Goal: Transaction & Acquisition: Purchase product/service

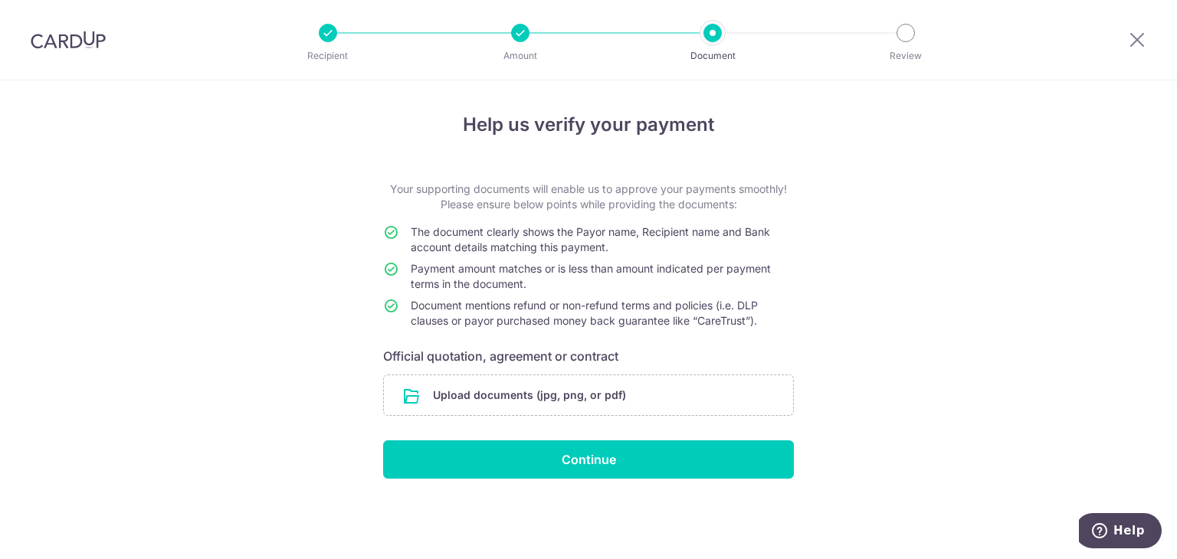
click at [521, 28] on div at bounding box center [520, 33] width 18 height 18
click at [1140, 39] on icon at bounding box center [1137, 39] width 18 height 19
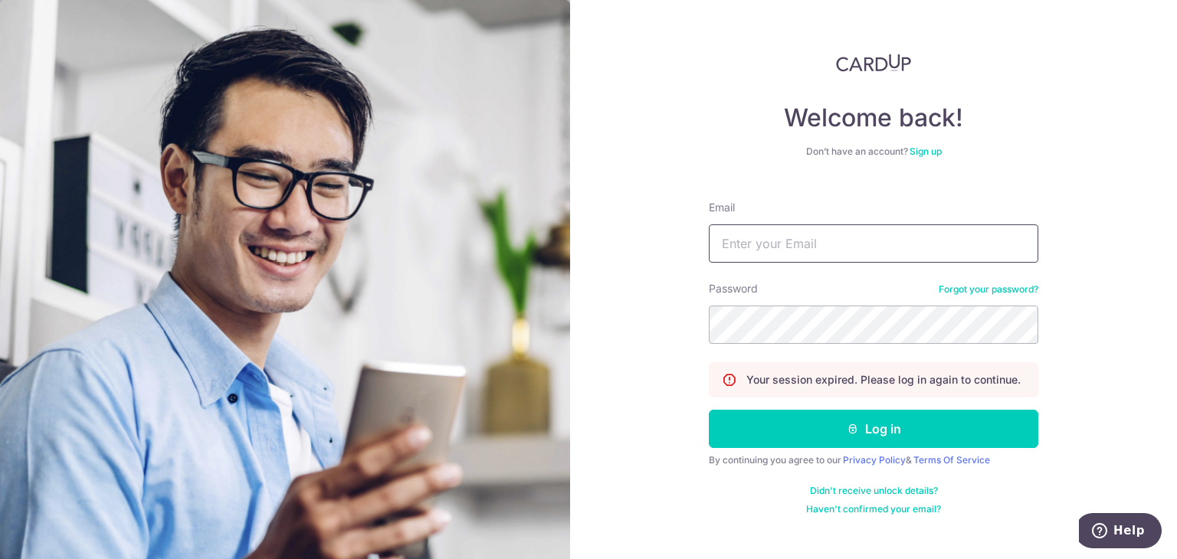
click at [800, 250] on input "Email" at bounding box center [873, 243] width 329 height 38
type input "gerald.gohjr@gmail.com"
click at [709, 410] on button "Log in" at bounding box center [873, 429] width 329 height 38
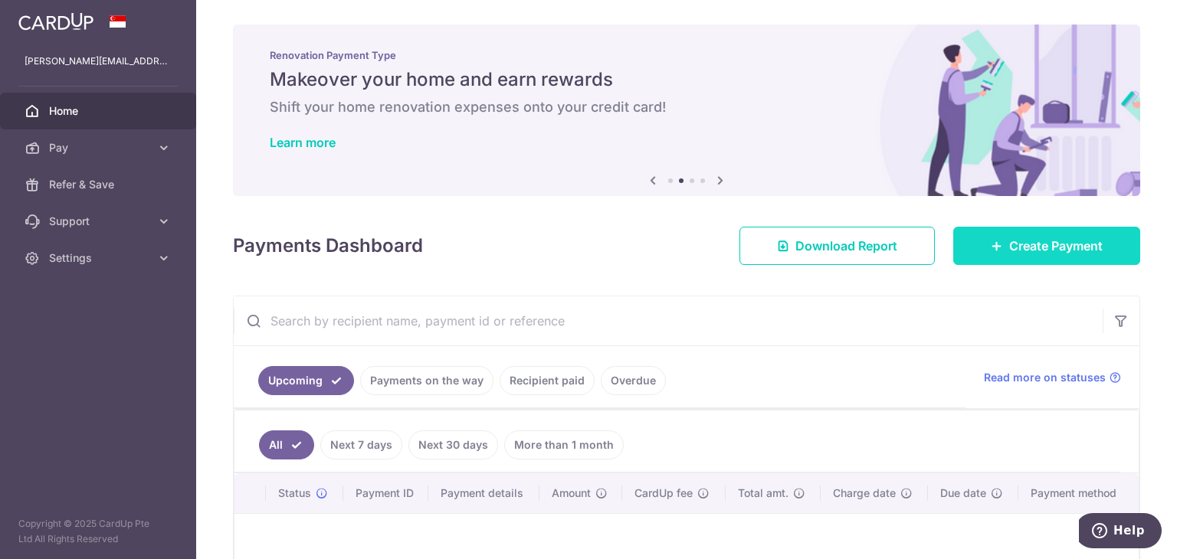
click at [1021, 250] on span "Create Payment" at bounding box center [1055, 246] width 93 height 18
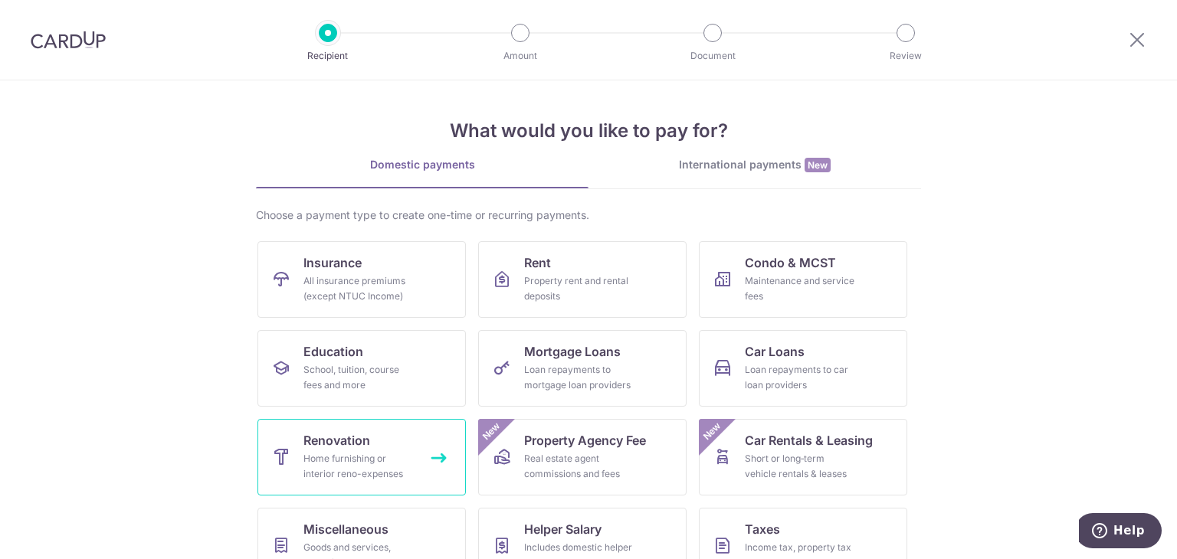
click at [401, 467] on div "Home furnishing or interior reno-expenses" at bounding box center [358, 466] width 110 height 31
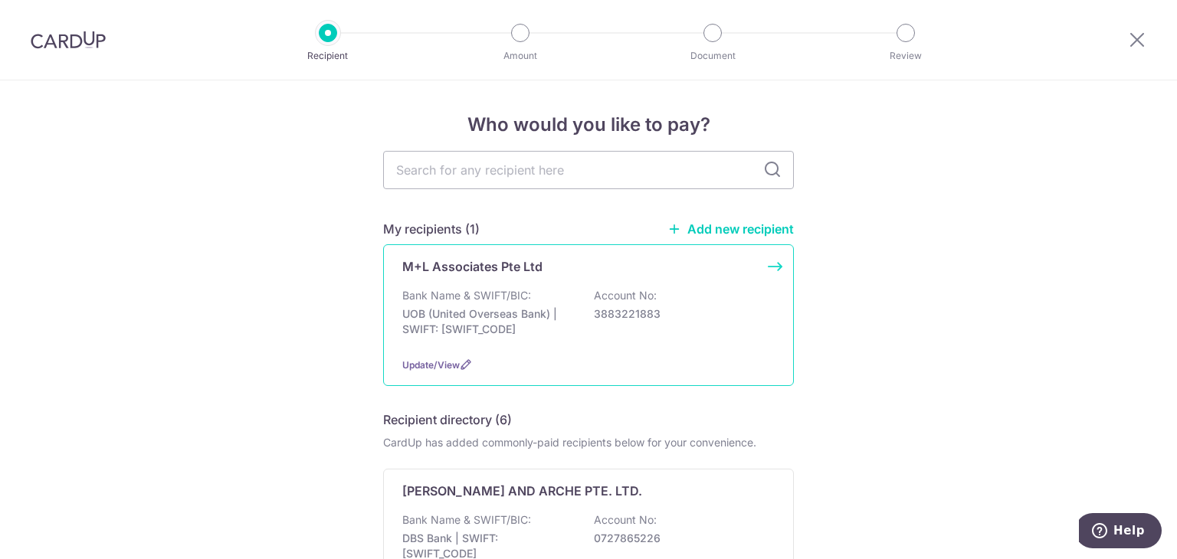
click at [482, 305] on div "Bank Name & SWIFT/BIC: UOB (United Overseas Bank) | SWIFT: UOVBSGSGXXX Account …" at bounding box center [588, 316] width 372 height 57
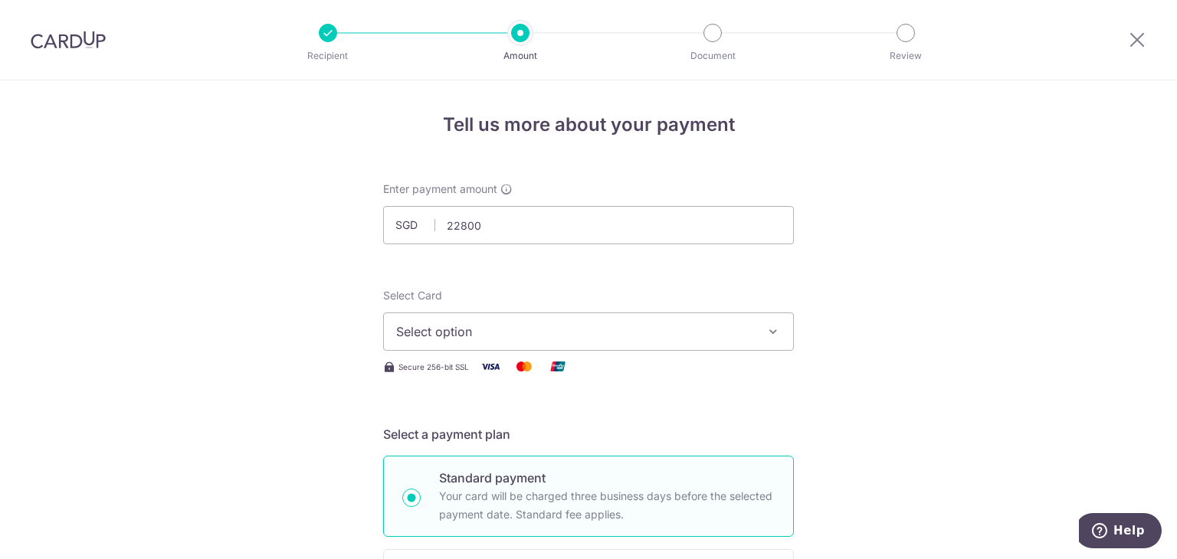
type input "22,800.00"
click at [600, 329] on span "Select option" at bounding box center [574, 331] width 357 height 18
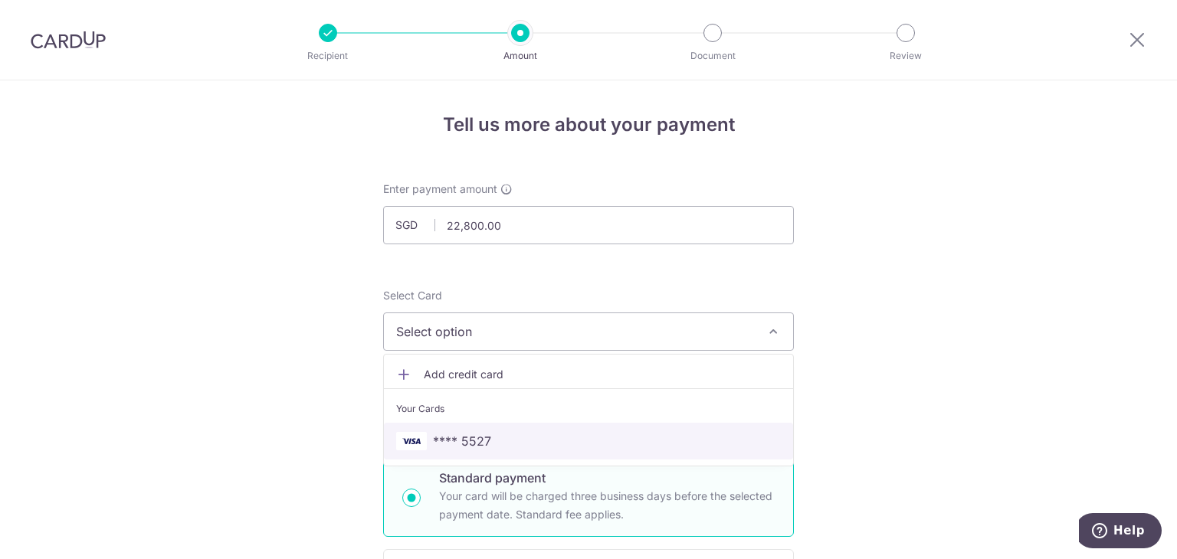
click at [493, 432] on span "**** 5527" at bounding box center [588, 441] width 385 height 18
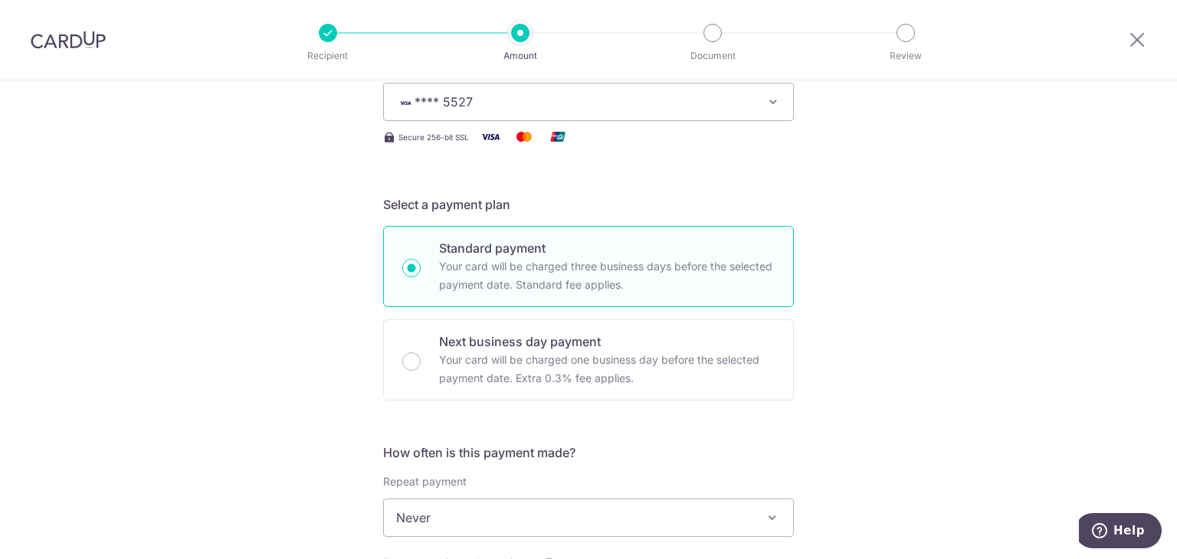
scroll to position [383, 0]
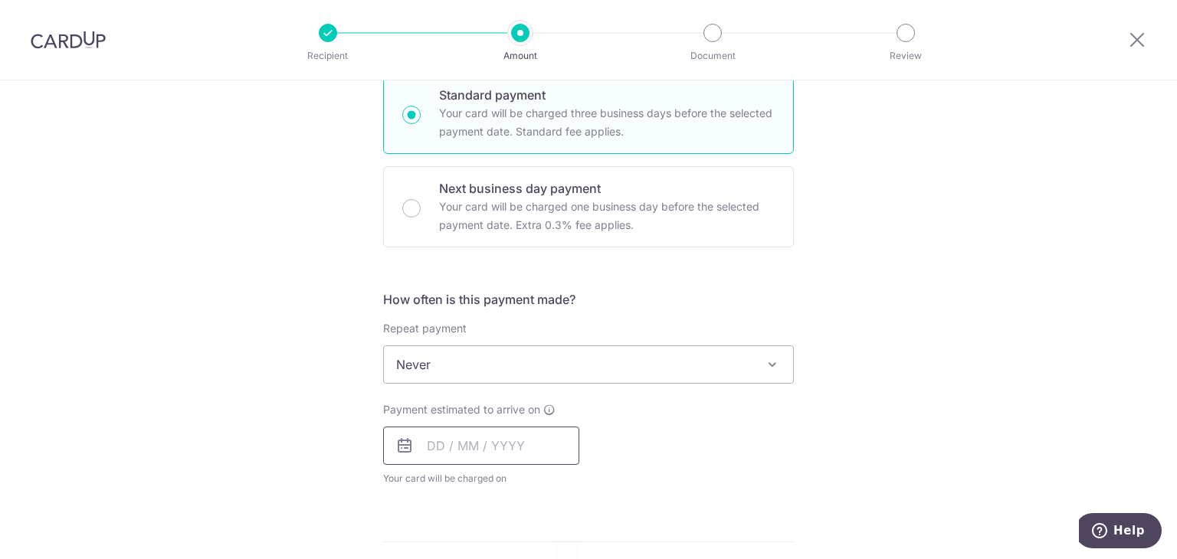
click at [458, 439] on input "text" at bounding box center [481, 446] width 196 height 38
click at [564, 542] on link "3" at bounding box center [567, 554] width 25 height 25
type input "[DATE]"
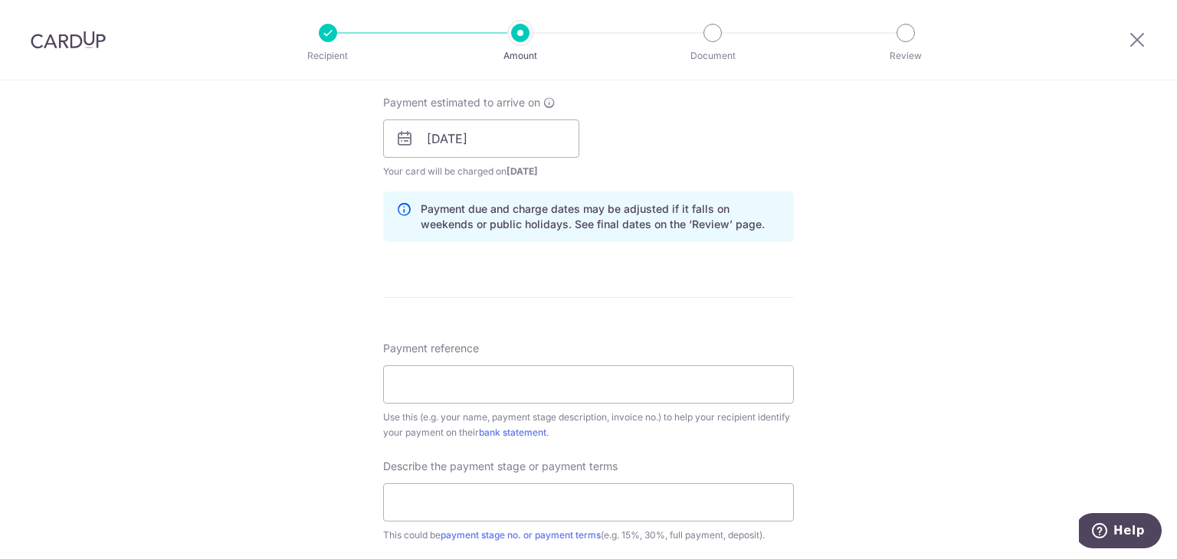
scroll to position [843, 0]
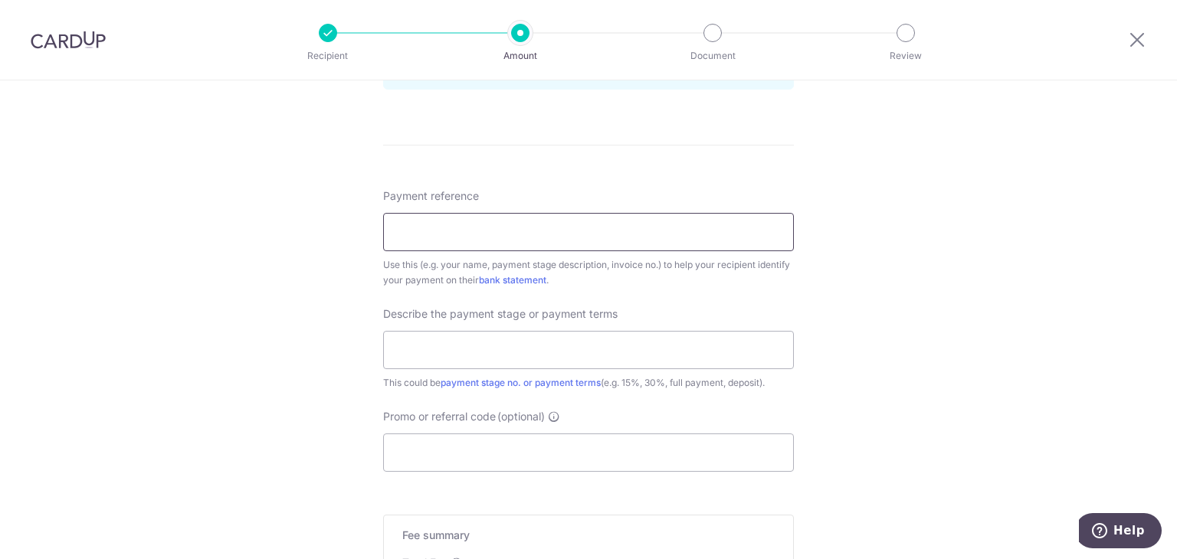
click at [475, 224] on input "Payment reference" at bounding box center [588, 232] width 411 height 38
type input "25 coco palms 11-48"
click at [496, 355] on input "text" at bounding box center [588, 350] width 411 height 38
click at [496, 356] on input "text" at bounding box center [588, 350] width 411 height 38
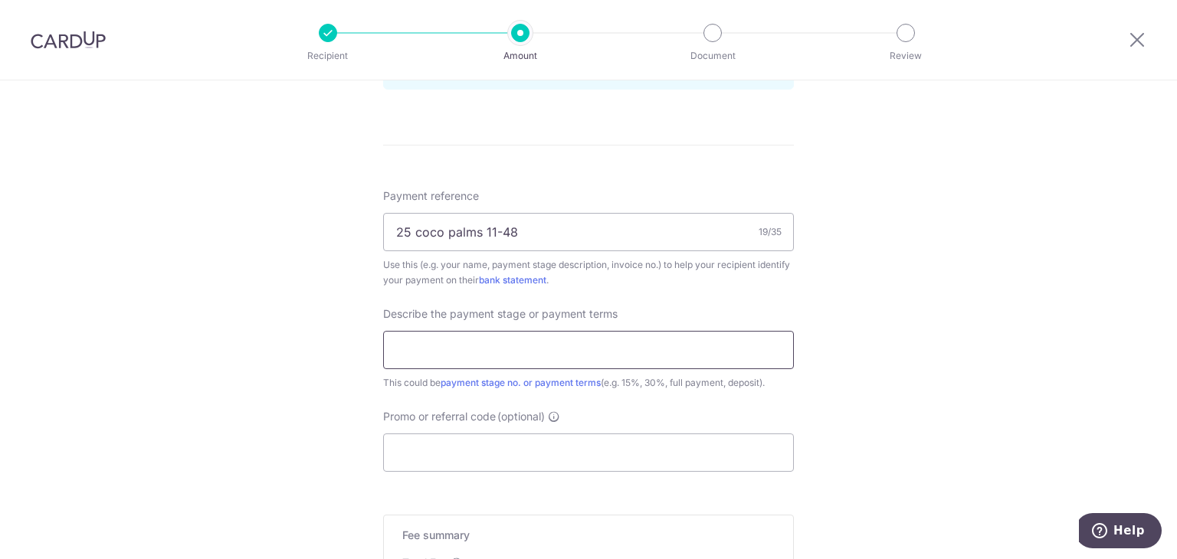
type input "payment 3 - 40% VO4"
click at [506, 444] on input "Promo or referral code (optional)" at bounding box center [588, 453] width 411 height 38
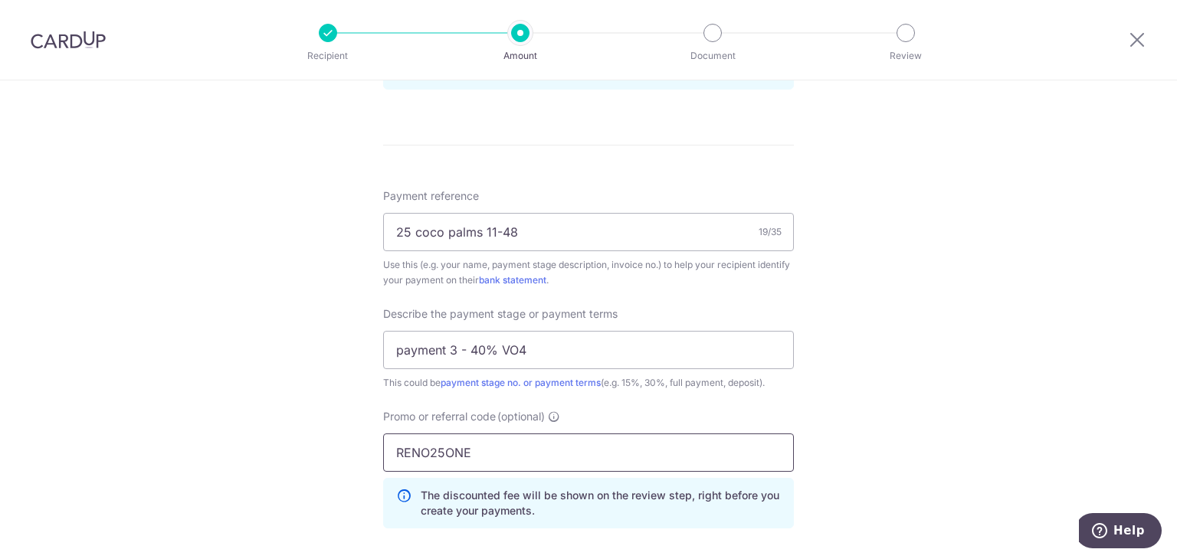
type input "RENO25ONE"
click at [330, 388] on div "Tell us more about your payment Enter payment amount SGD 22,800.00 22800.00 Sel…" at bounding box center [588, 48] width 1177 height 1620
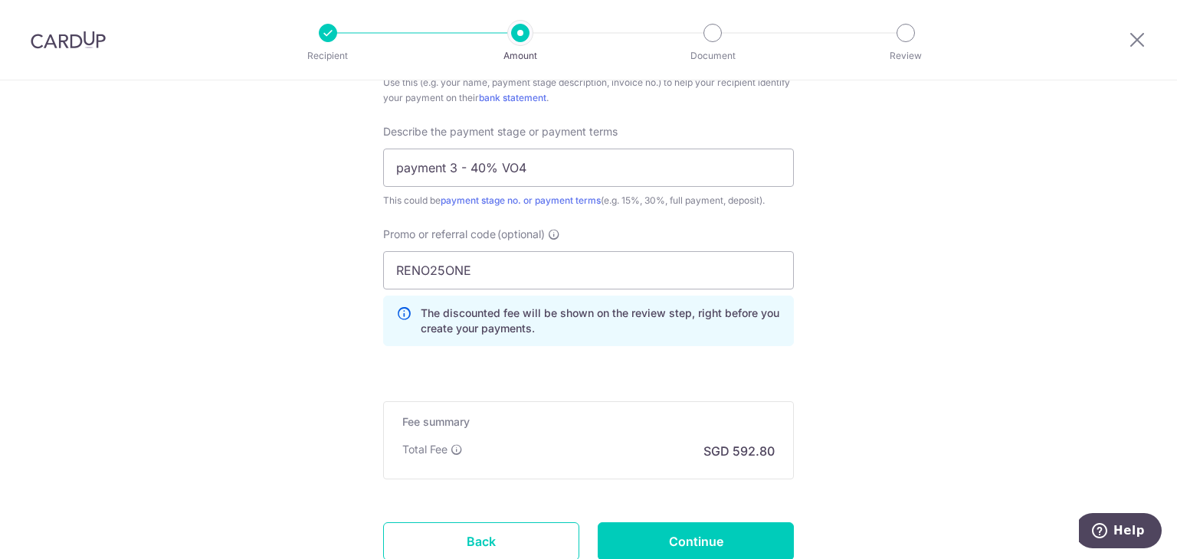
scroll to position [1072, 0]
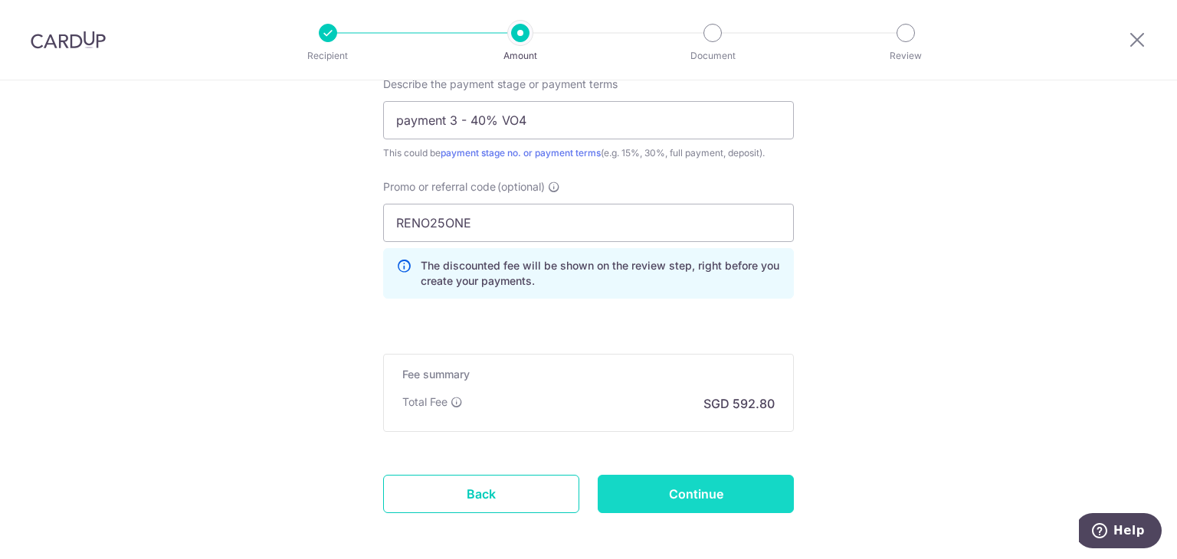
click at [671, 485] on input "Continue" at bounding box center [696, 494] width 196 height 38
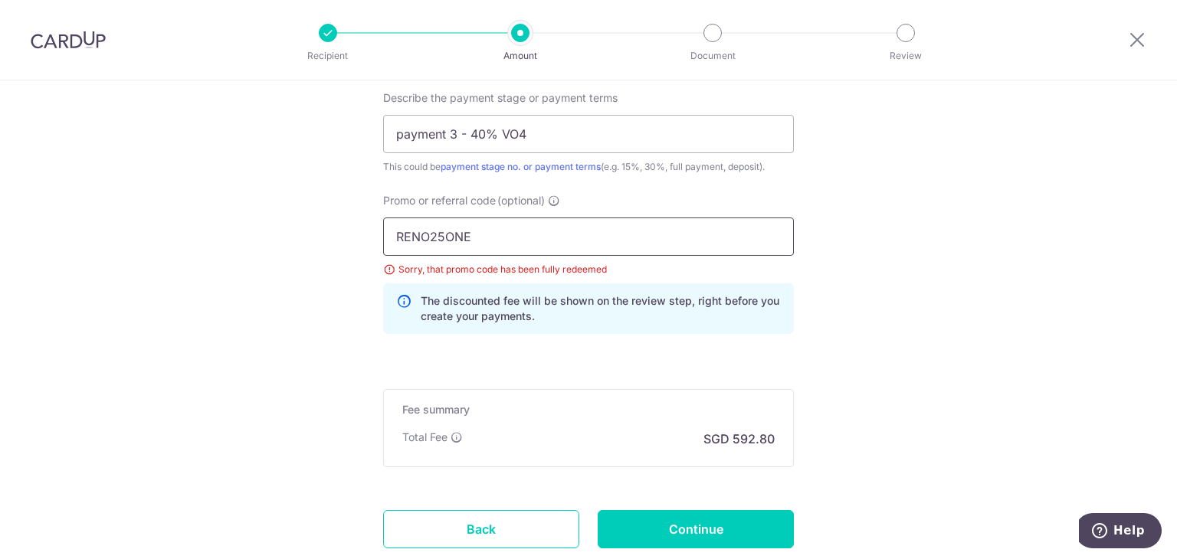
drag, startPoint x: 493, startPoint y: 131, endPoint x: 107, endPoint y: 74, distance: 390.2
click at [107, 74] on div "Recipient Amount Document Review Tell us more about your payment Enter payment …" at bounding box center [588, 279] width 1177 height 559
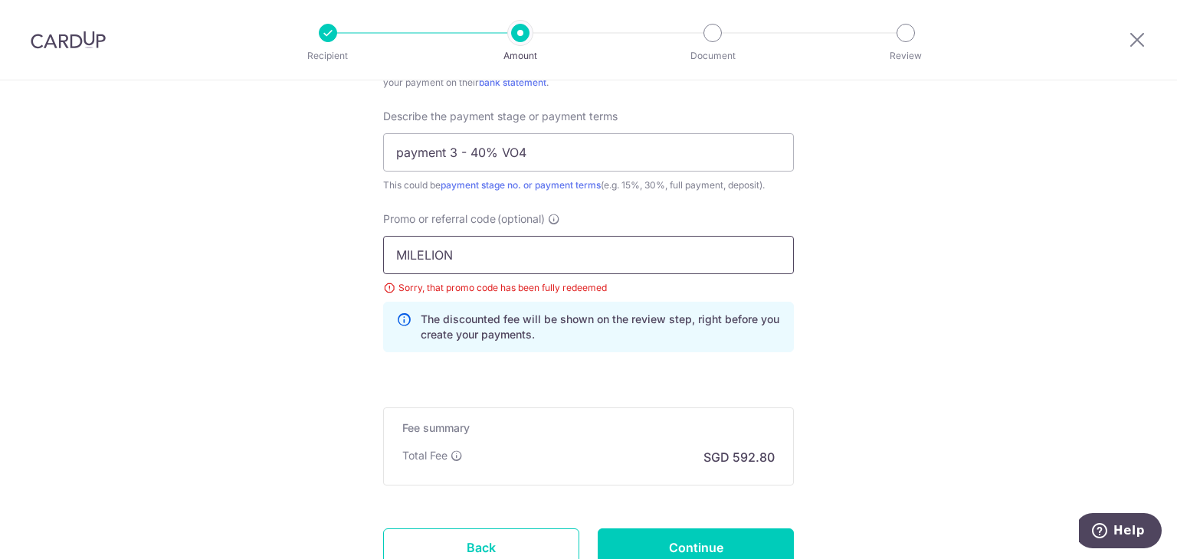
type input "MILELION"
click at [794, 287] on div "Promo or referral code (optional) MILELION Sorry, that promo code has been full…" at bounding box center [588, 287] width 429 height 153
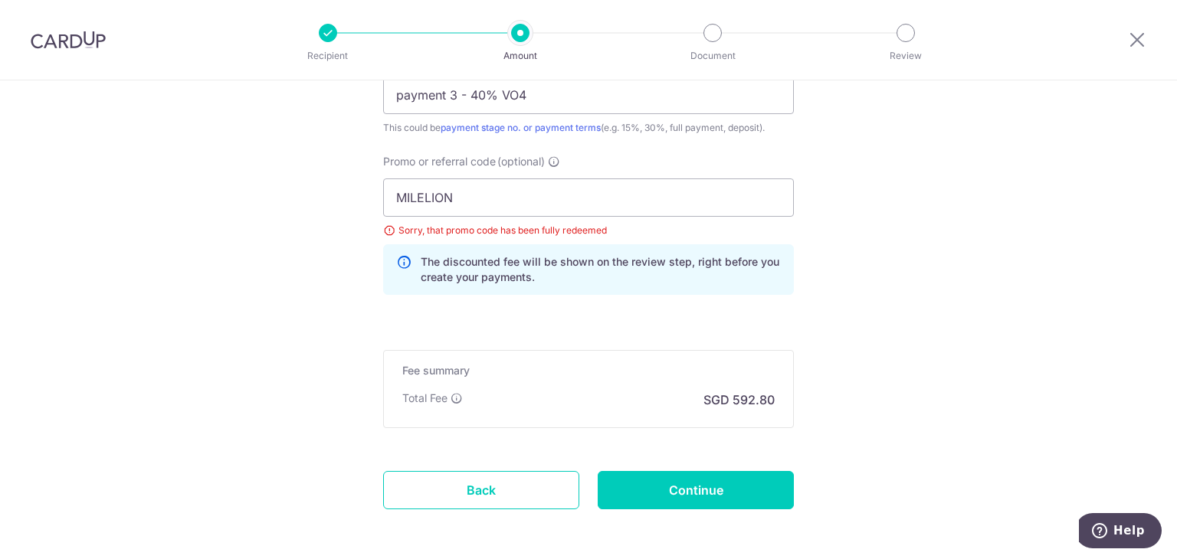
scroll to position [1161, 0]
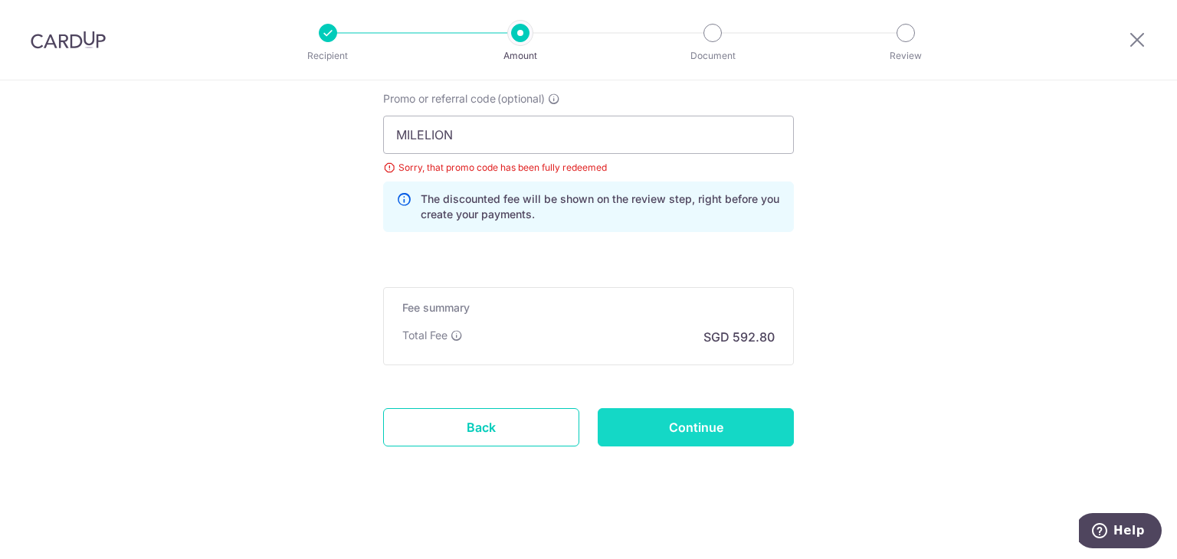
click at [699, 421] on input "Continue" at bounding box center [696, 427] width 196 height 38
drag, startPoint x: 472, startPoint y: 139, endPoint x: 284, endPoint y: 126, distance: 188.1
type input "REC185"
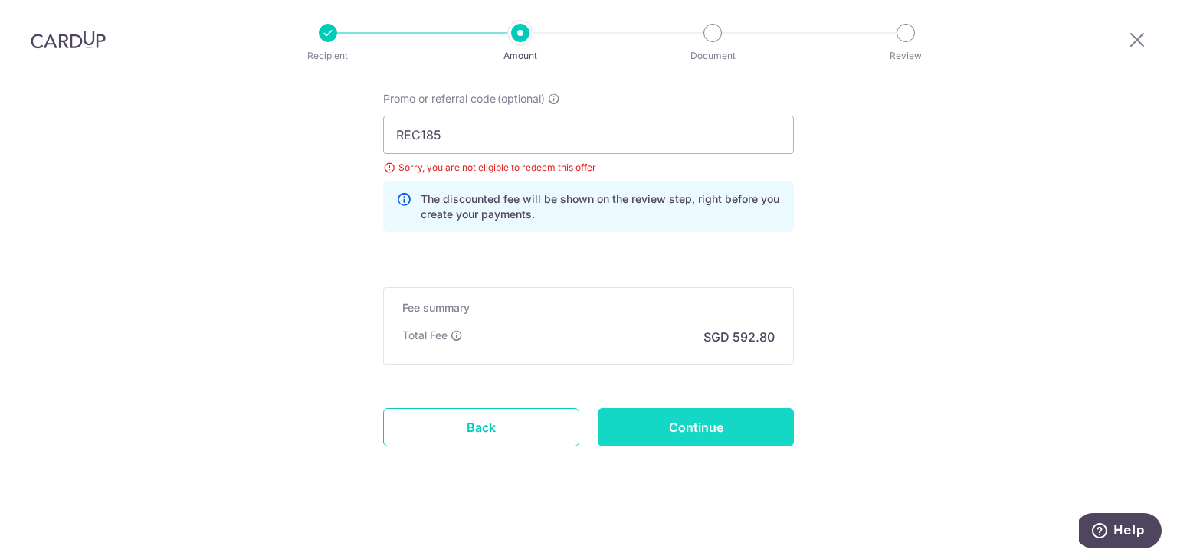
click at [643, 413] on input "Continue" at bounding box center [696, 427] width 196 height 38
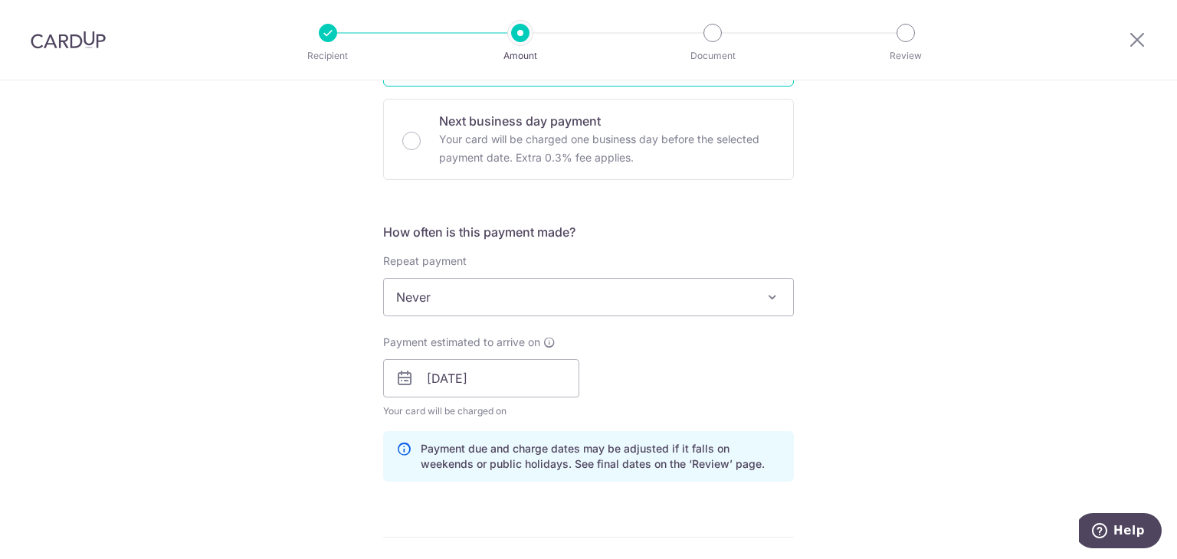
scroll to position [460, 0]
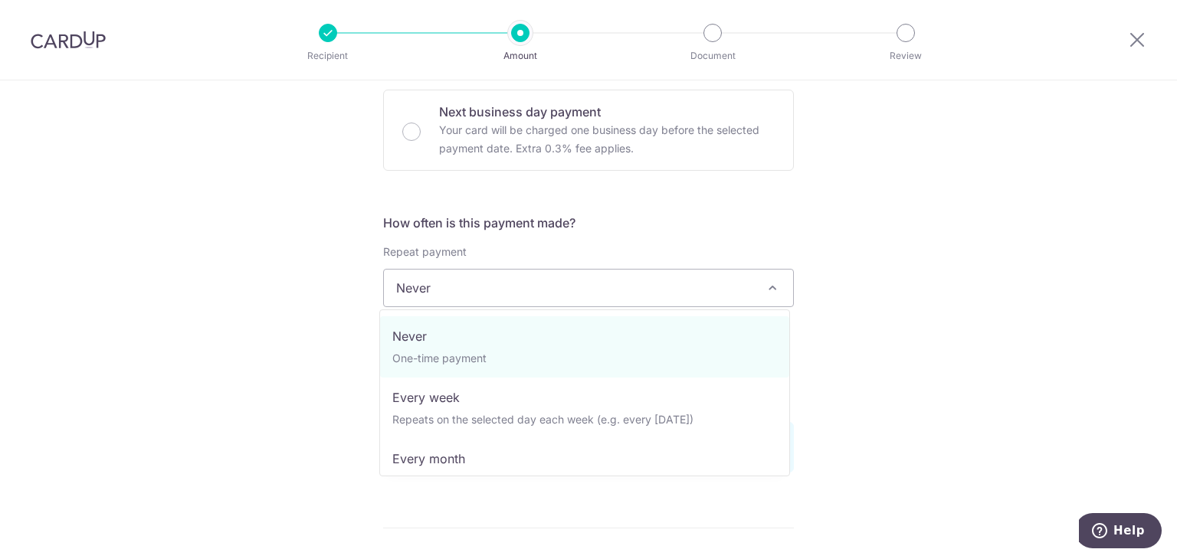
click at [548, 294] on span "Never" at bounding box center [588, 288] width 409 height 37
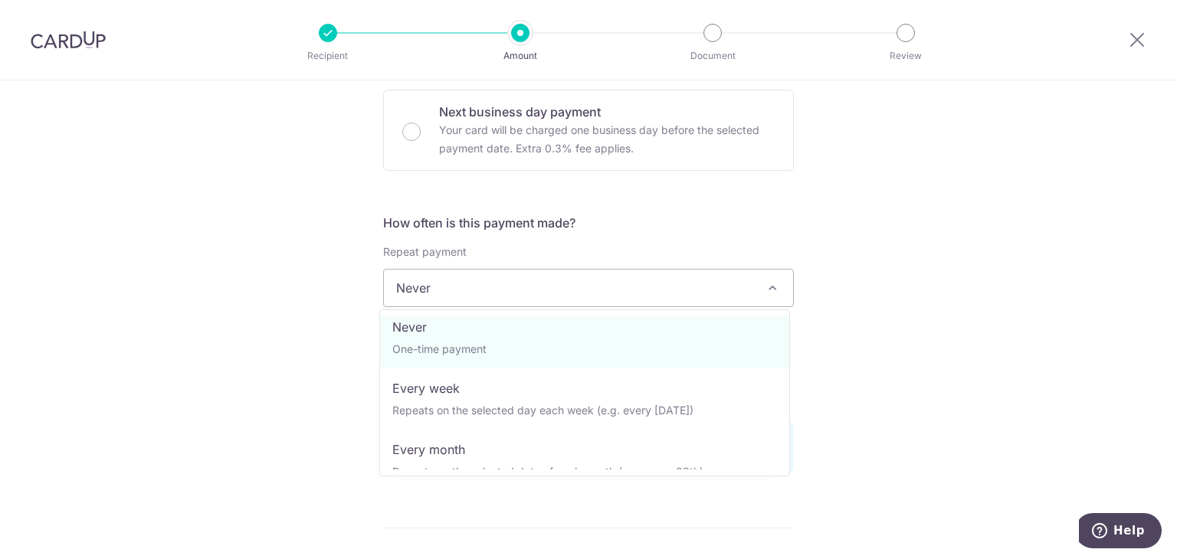
scroll to position [0, 0]
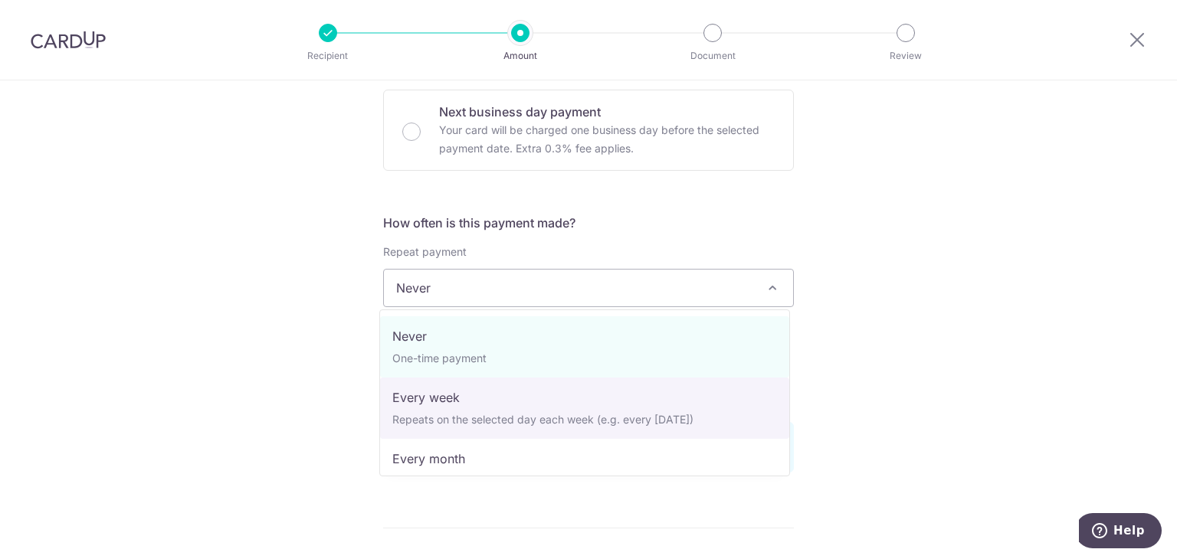
select select "2"
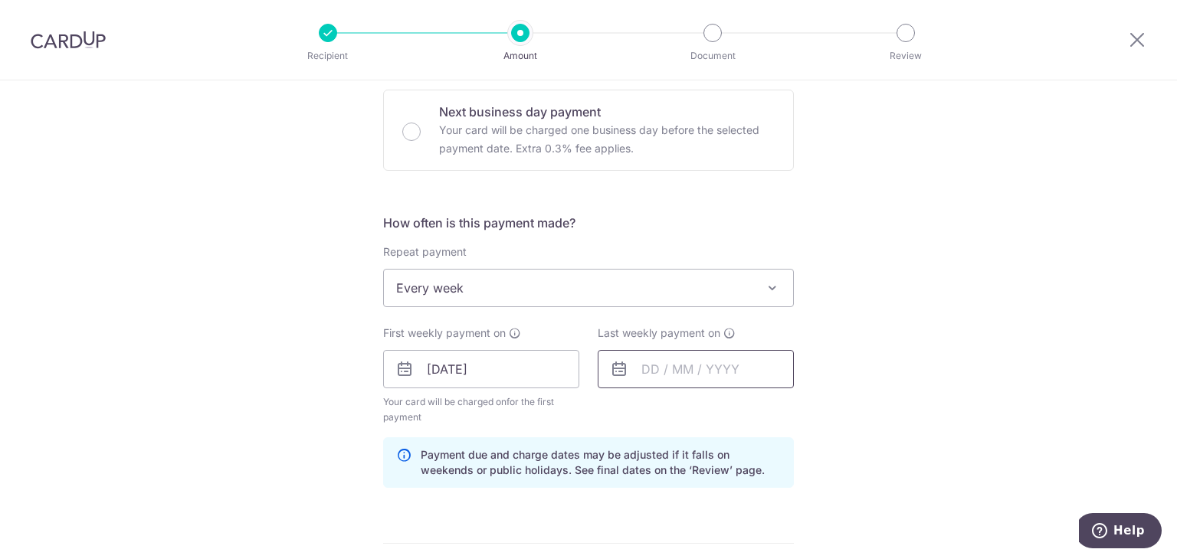
click at [700, 373] on input "text" at bounding box center [696, 369] width 196 height 38
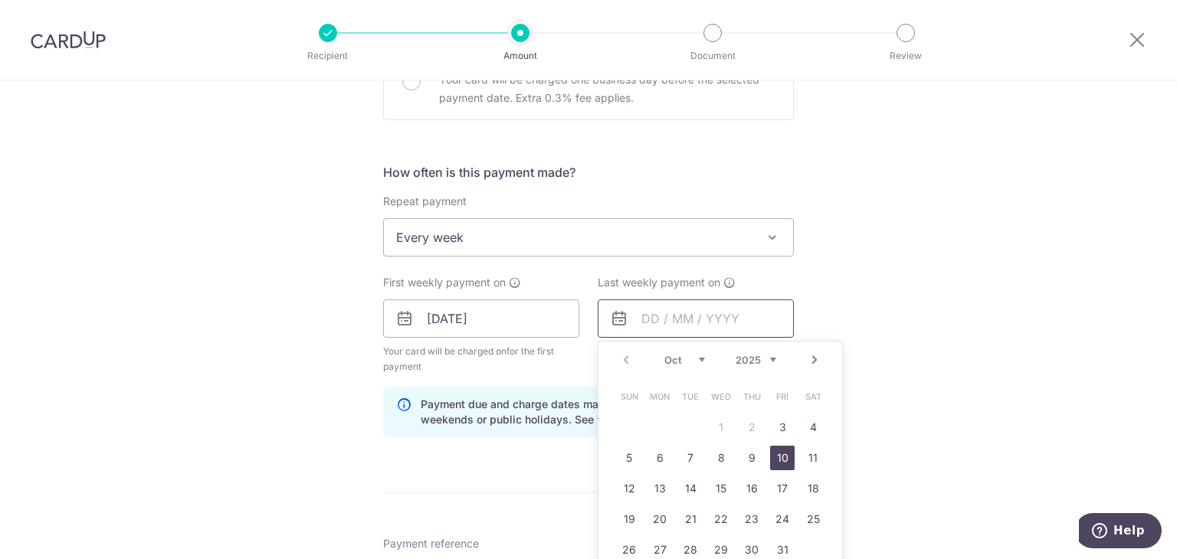
scroll to position [536, 0]
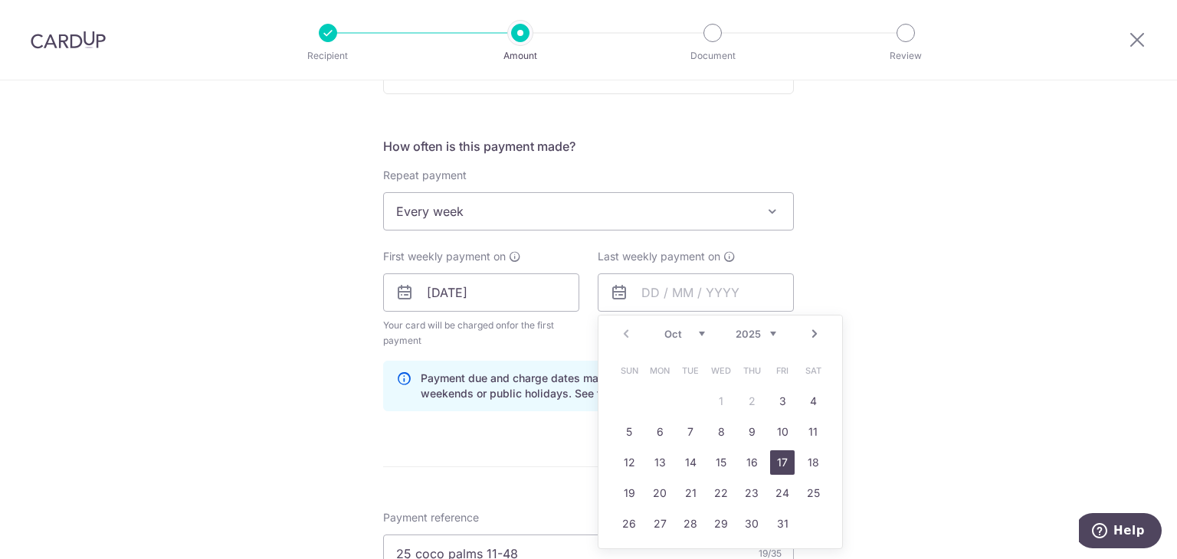
click at [778, 457] on link "17" at bounding box center [782, 462] width 25 height 25
type input "17/10/2025"
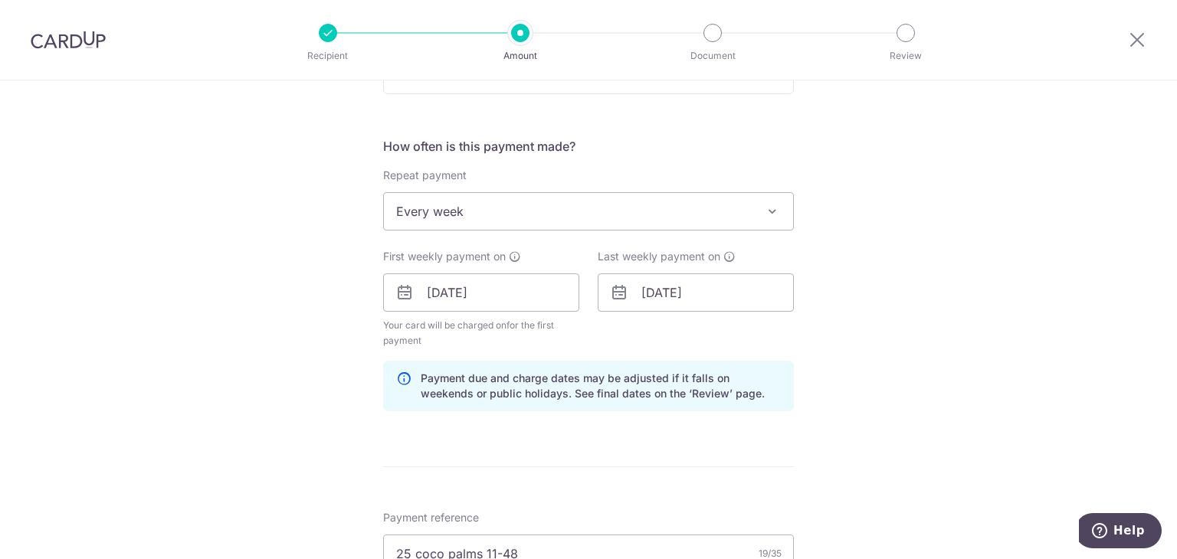
click at [889, 375] on div "Tell us more about your payment Enter payment amount SGD 22,800.00 22800.00 Sel…" at bounding box center [588, 372] width 1177 height 1657
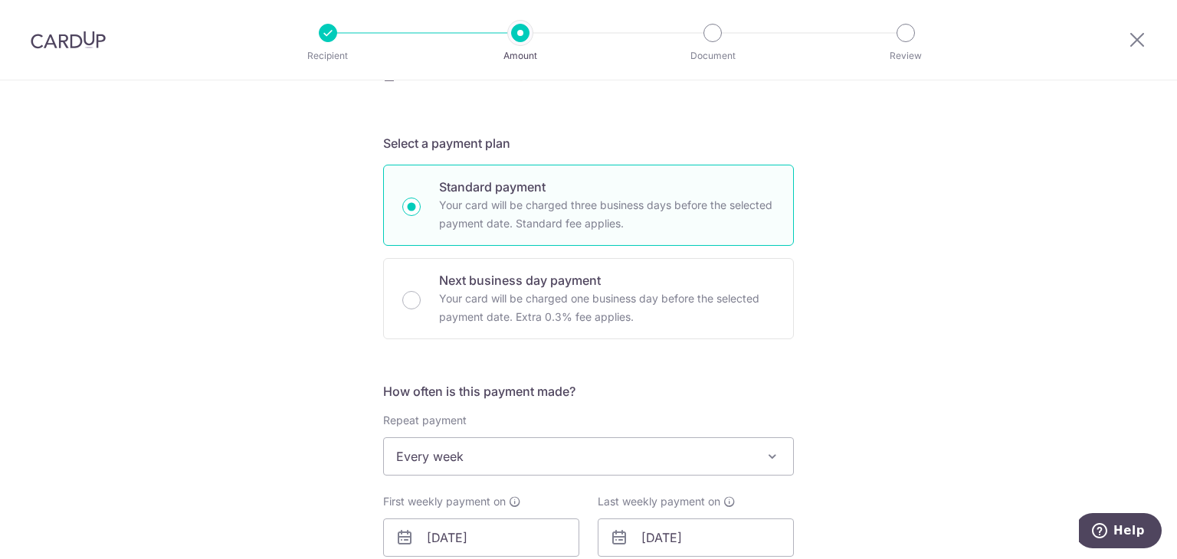
scroll to position [0, 0]
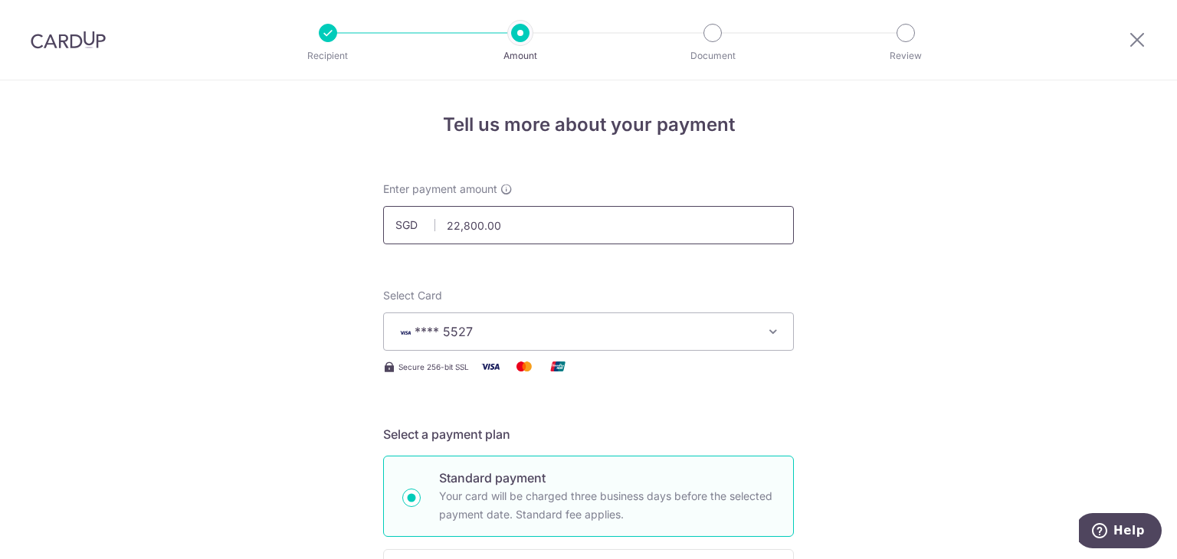
click at [516, 224] on input "22,800.00" at bounding box center [588, 225] width 411 height 38
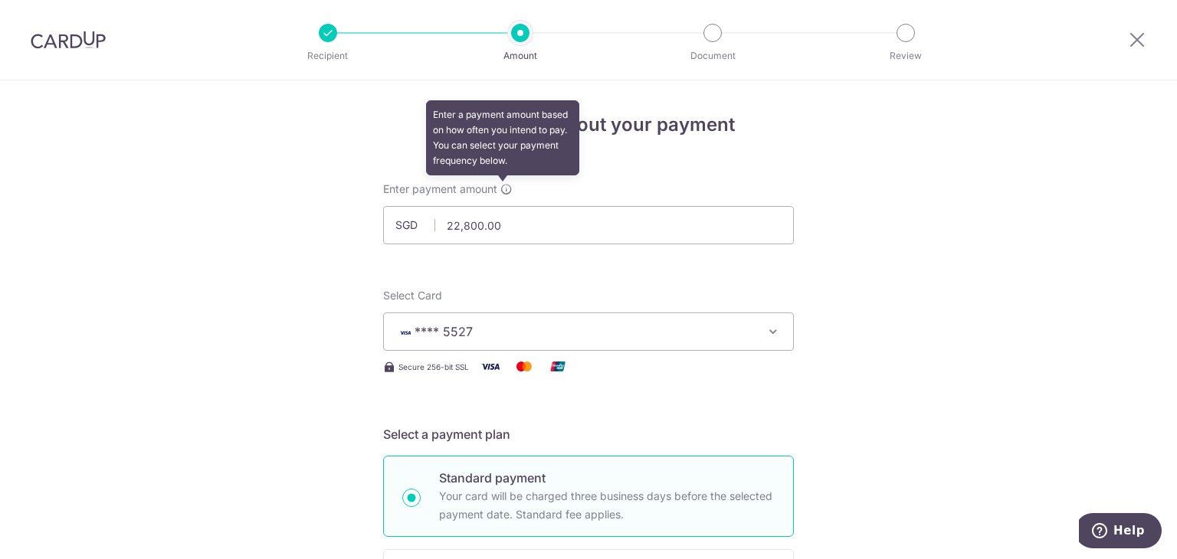
click at [501, 188] on icon at bounding box center [506, 189] width 12 height 12
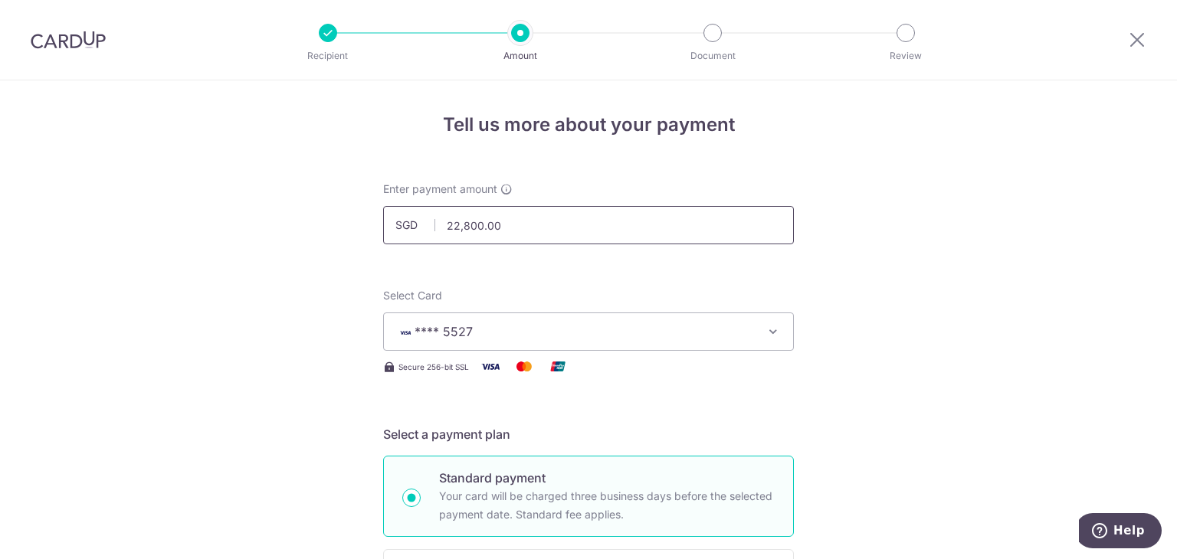
drag, startPoint x: 505, startPoint y: 231, endPoint x: 340, endPoint y: 204, distance: 167.0
type input "7,600.00"
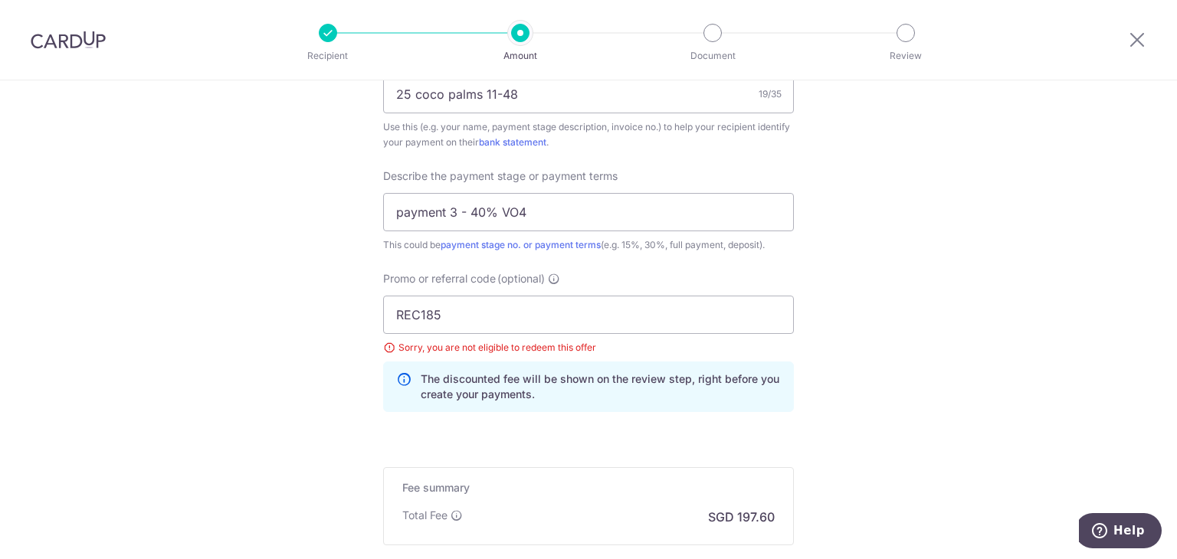
scroll to position [1176, 0]
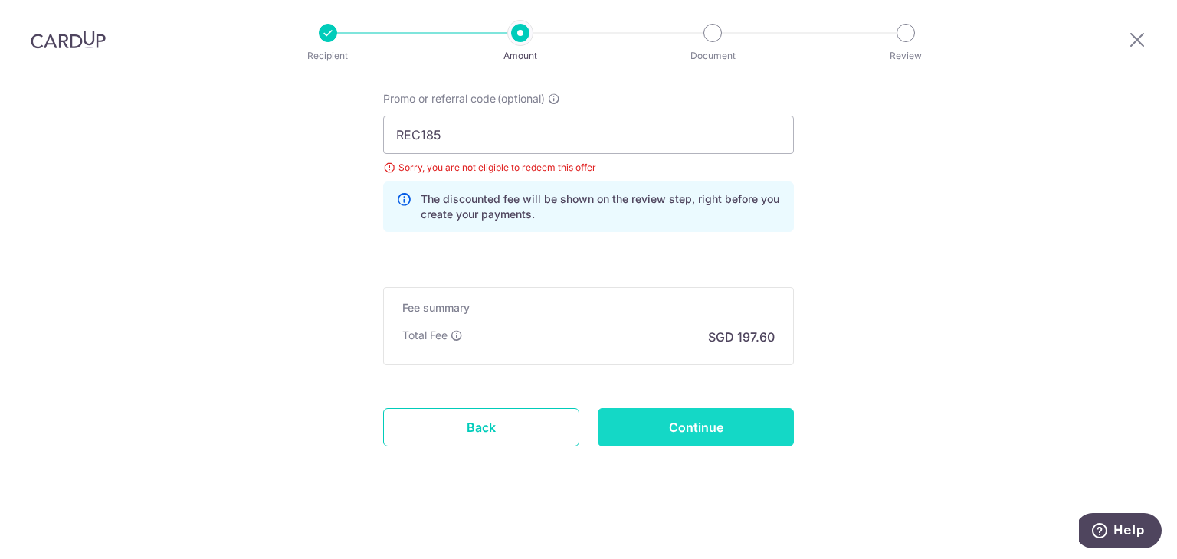
click at [707, 425] on input "Continue" at bounding box center [696, 427] width 196 height 38
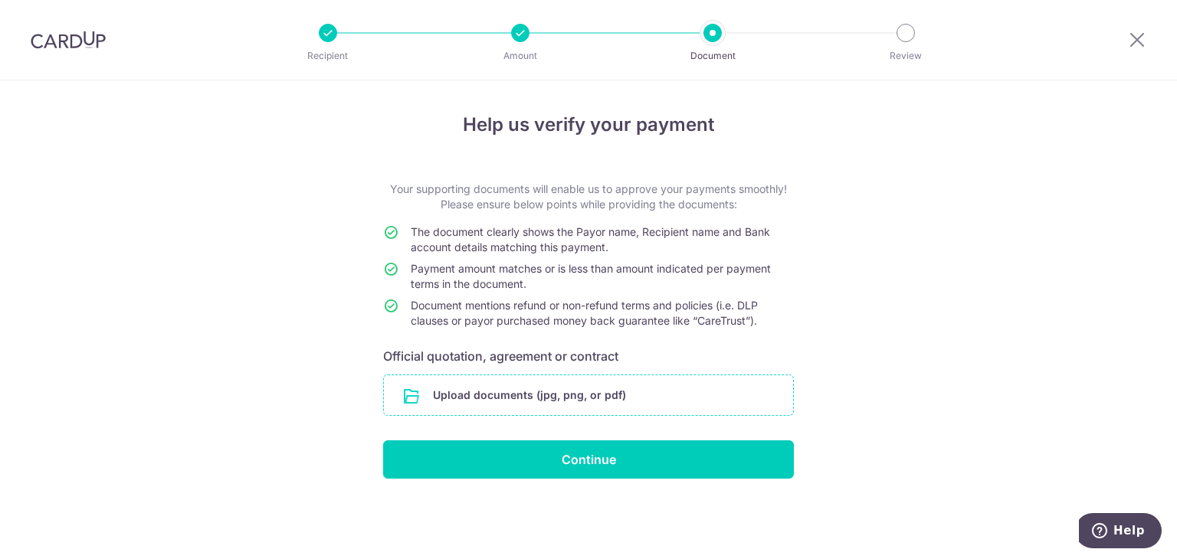
click at [493, 398] on input "file" at bounding box center [588, 395] width 409 height 40
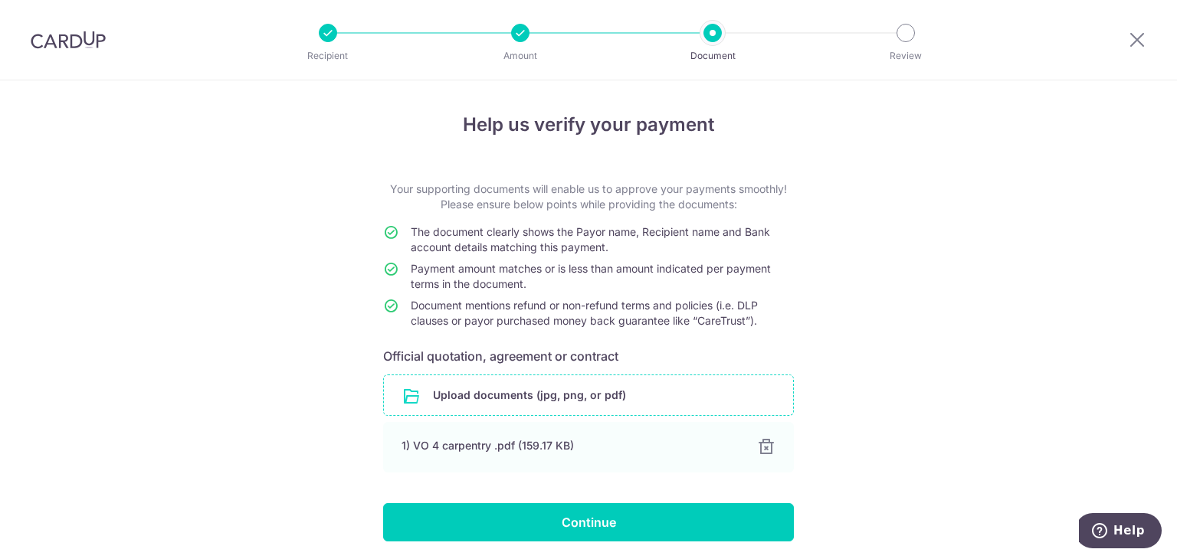
click at [585, 400] on input "file" at bounding box center [588, 395] width 409 height 40
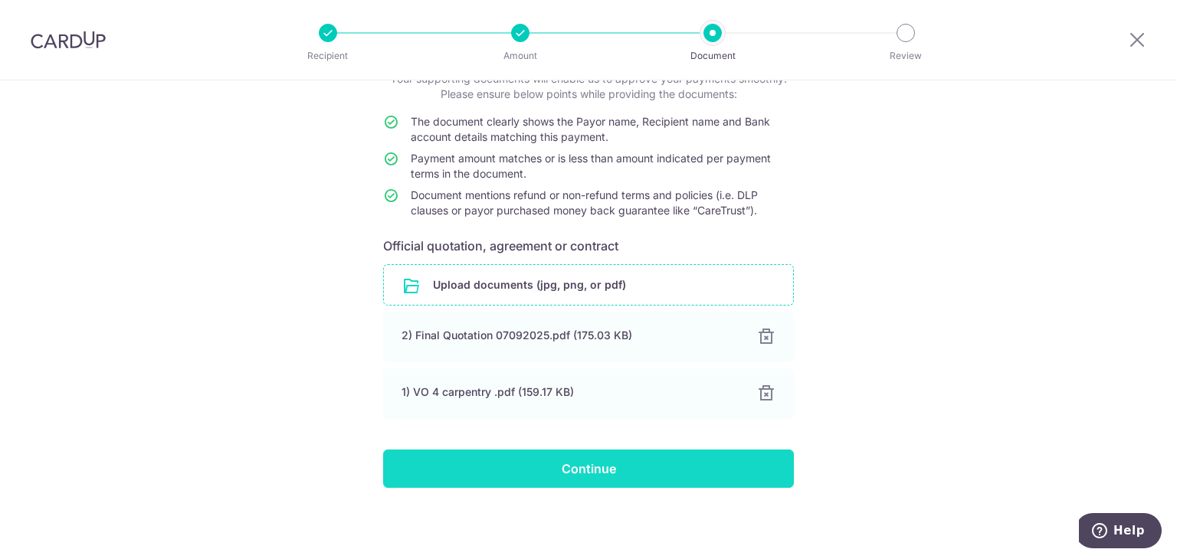
scroll to position [110, 0]
click at [670, 454] on input "Continue" at bounding box center [588, 469] width 411 height 38
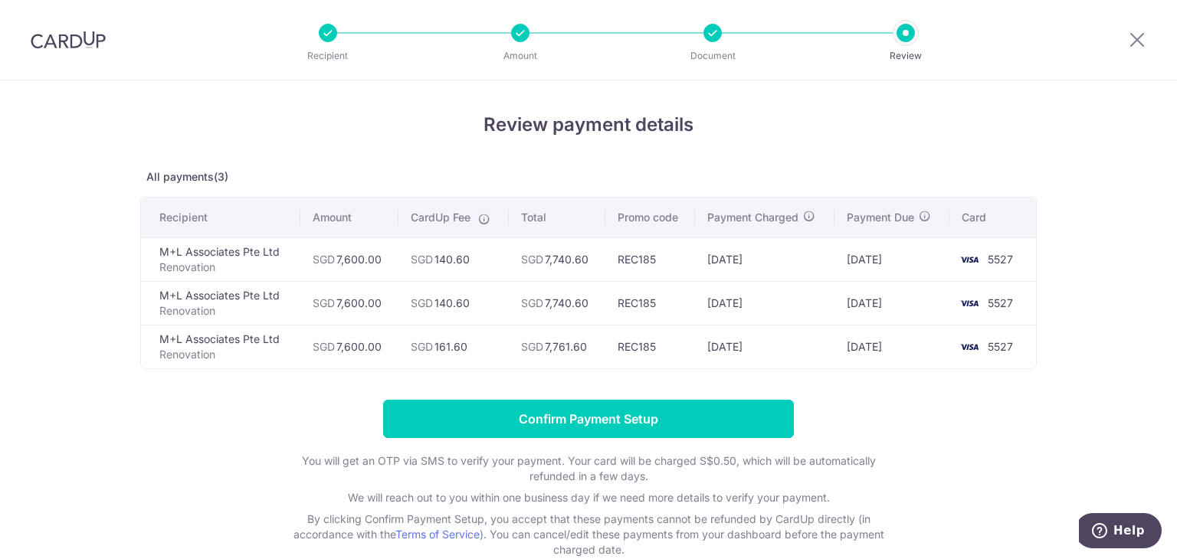
click at [520, 32] on div at bounding box center [520, 33] width 18 height 18
drag, startPoint x: 1139, startPoint y: 41, endPoint x: 726, endPoint y: 105, distance: 417.8
click at [1139, 41] on icon at bounding box center [1137, 39] width 18 height 19
click at [1138, 44] on icon at bounding box center [1137, 39] width 18 height 19
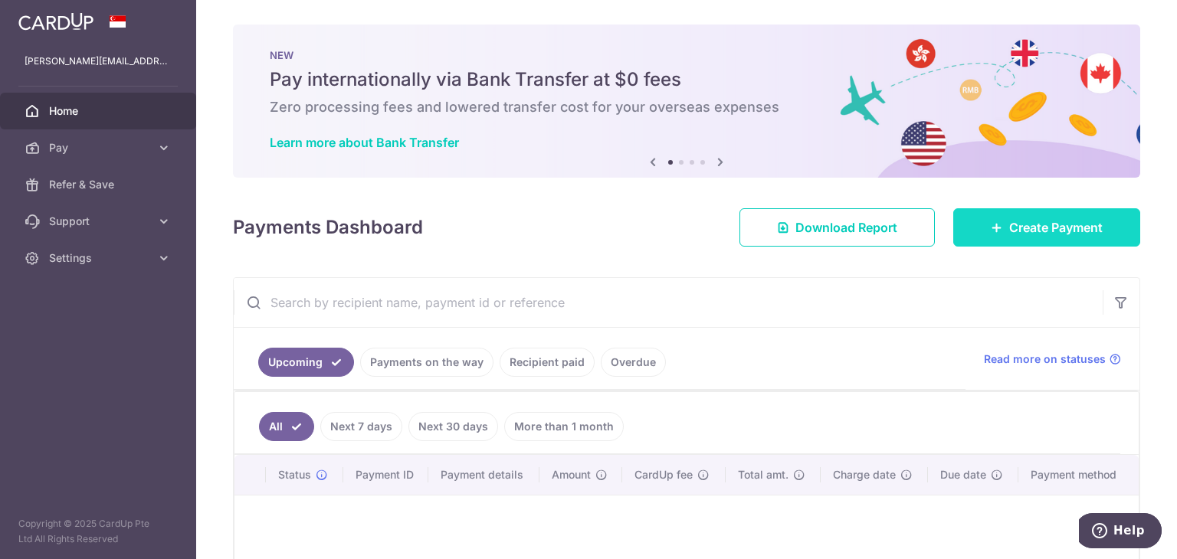
click at [1009, 231] on span "Create Payment" at bounding box center [1055, 227] width 93 height 18
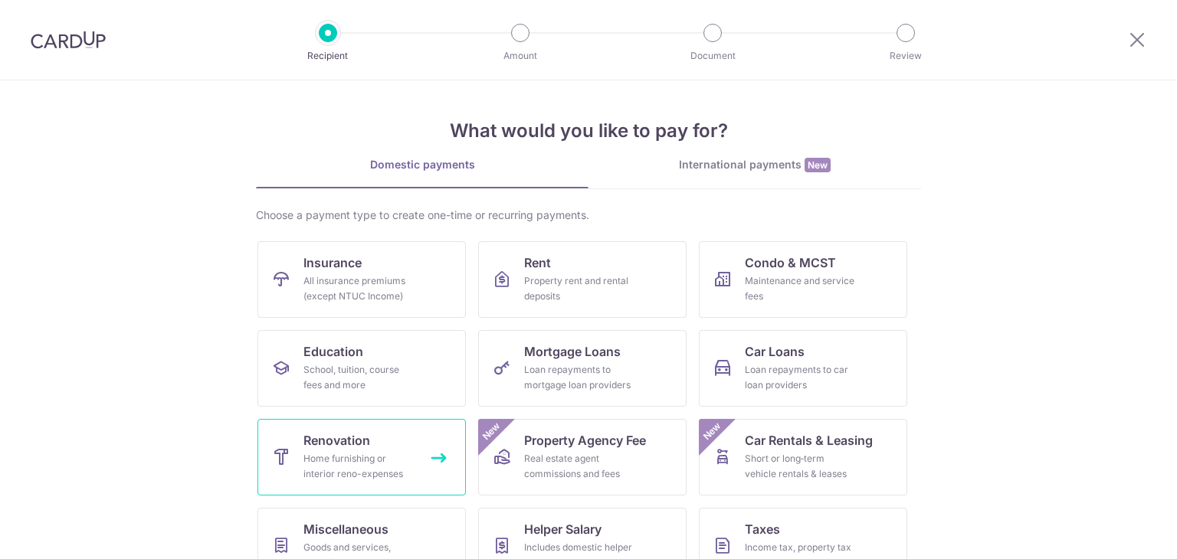
click at [355, 467] on div "Home furnishing or interior reno-expenses" at bounding box center [358, 466] width 110 height 31
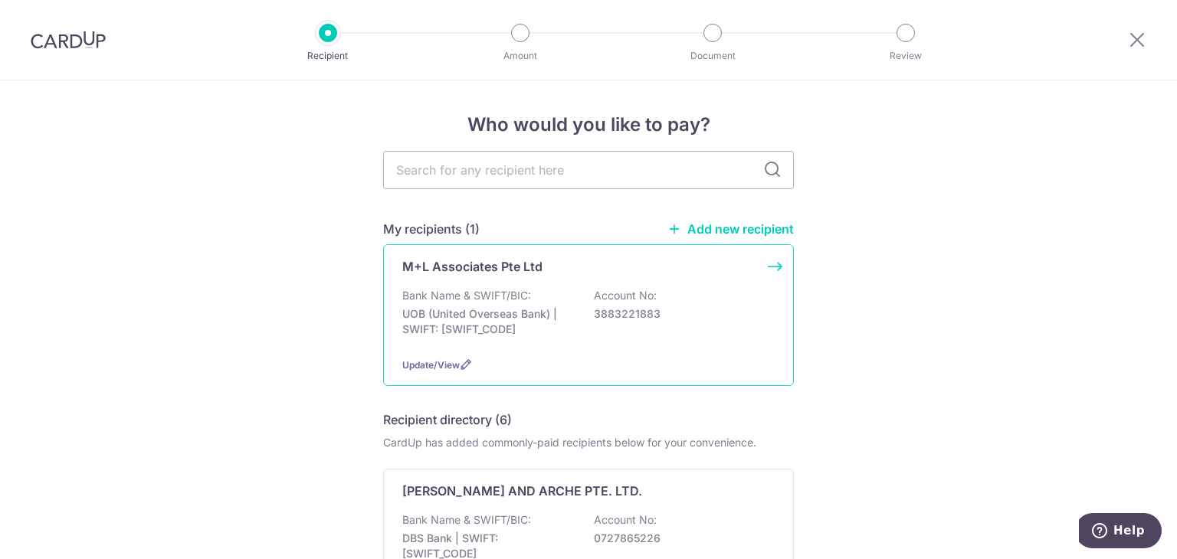
click at [507, 314] on p "UOB (United Overseas Bank) | SWIFT: [SWIFT_CODE]" at bounding box center [488, 321] width 172 height 31
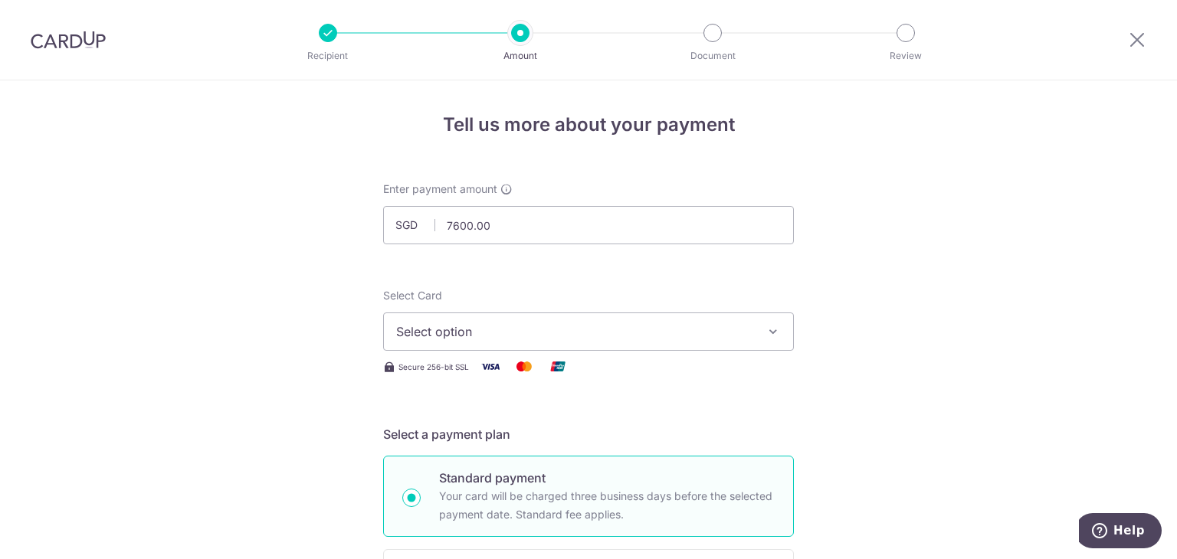
type input "7,600.00"
click at [496, 341] on button "Select option" at bounding box center [588, 332] width 411 height 38
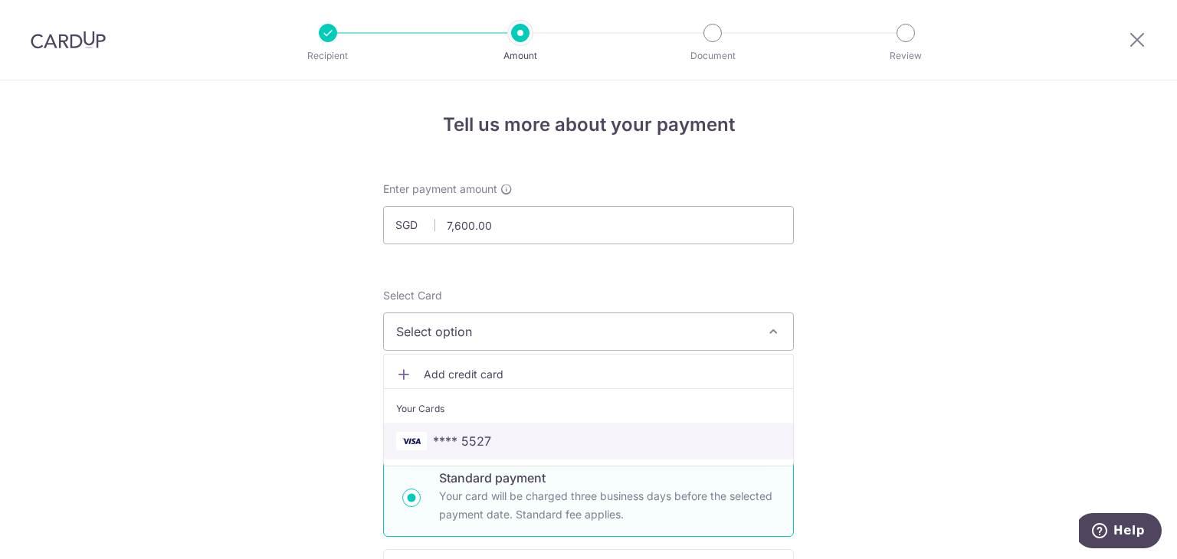
click at [449, 425] on link "**** 5527" at bounding box center [588, 441] width 409 height 37
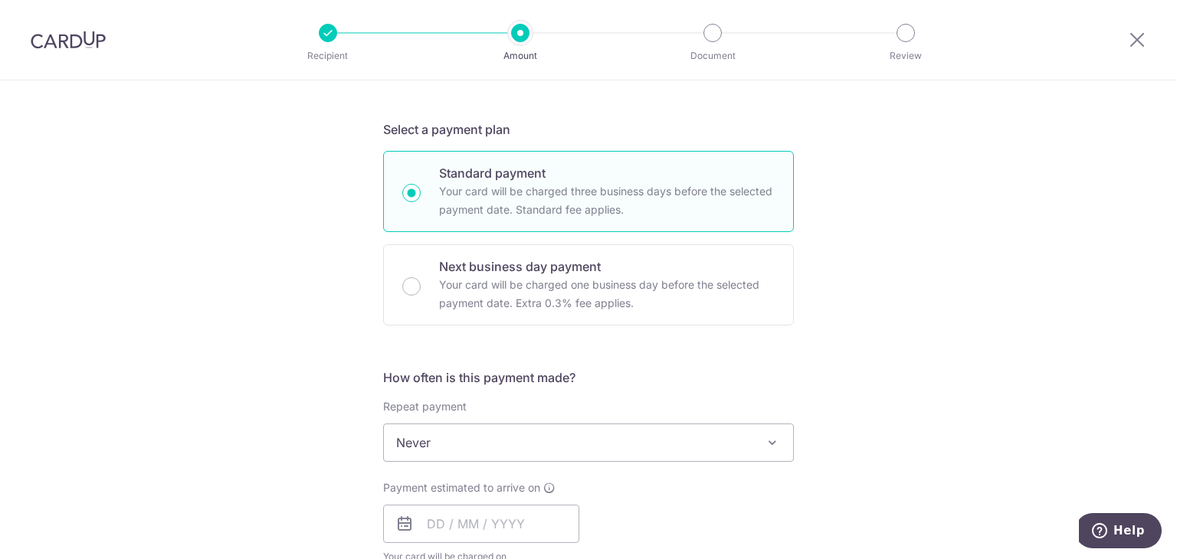
scroll to position [306, 0]
click at [430, 441] on span "Never" at bounding box center [588, 441] width 409 height 37
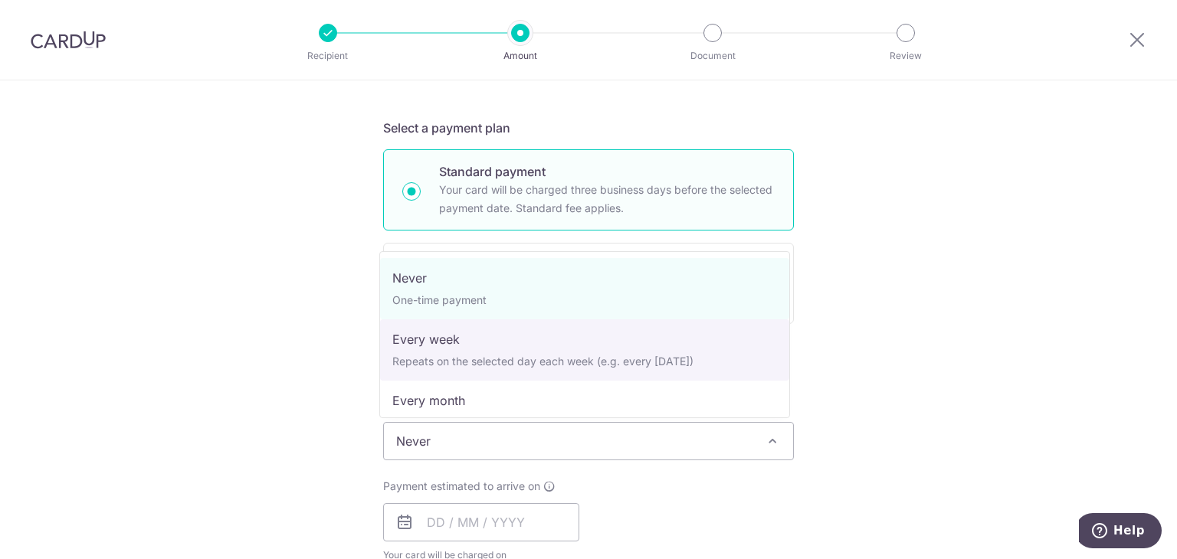
select select "2"
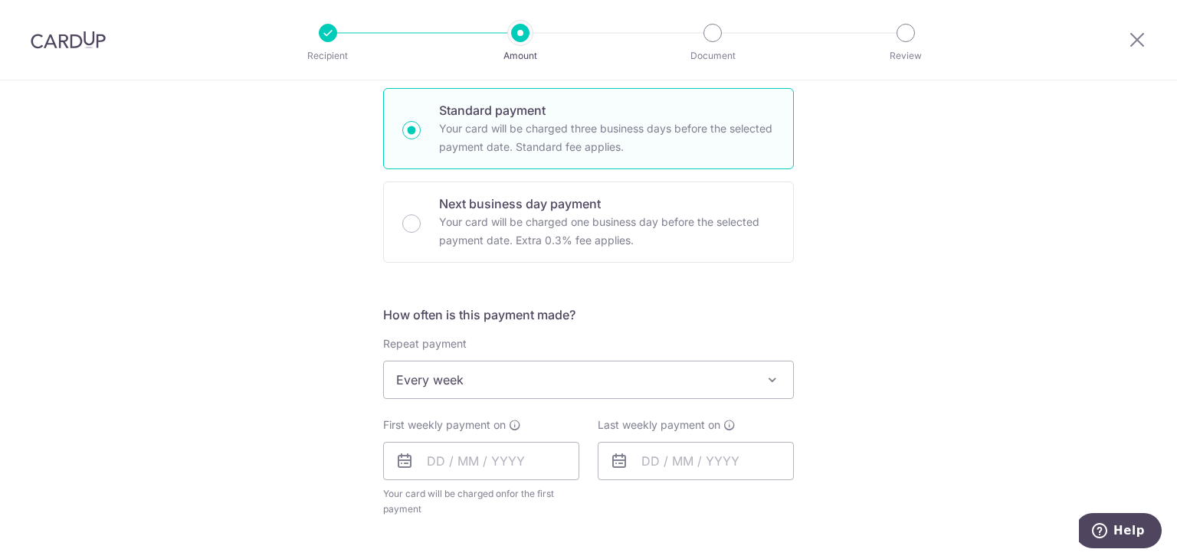
scroll to position [460, 0]
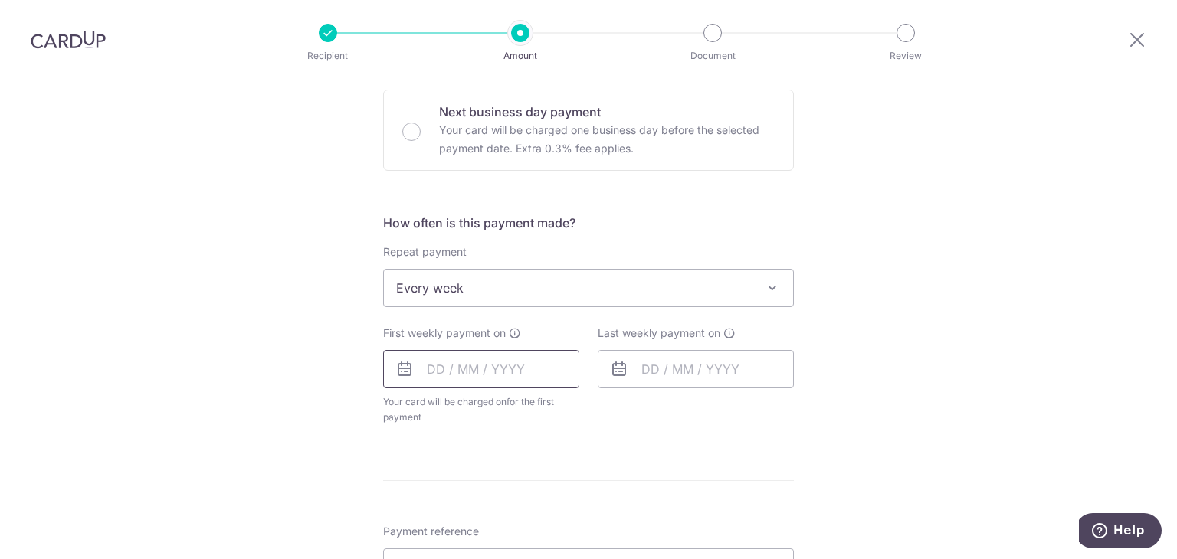
click at [476, 381] on input "text" at bounding box center [481, 369] width 196 height 38
click at [561, 473] on link "3" at bounding box center [567, 478] width 25 height 25
type input "[DATE]"
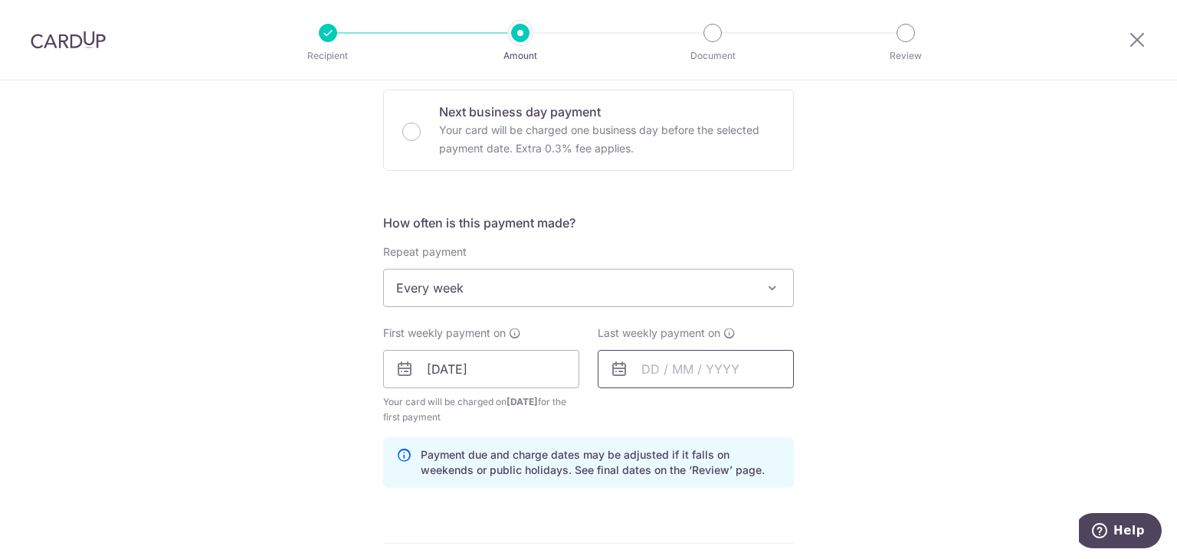
click at [639, 365] on input "text" at bounding box center [696, 369] width 196 height 38
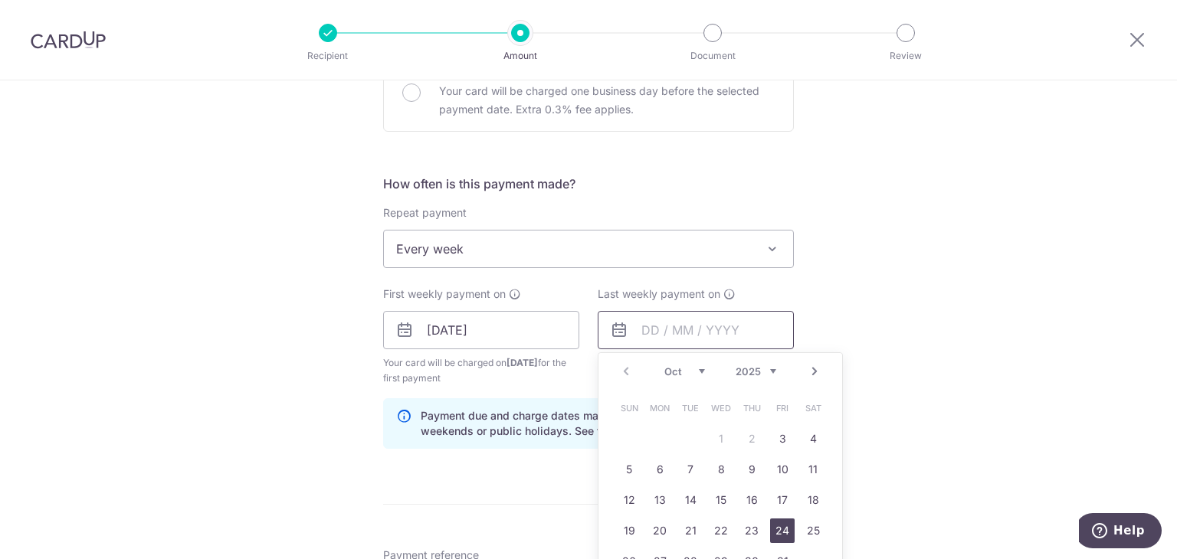
scroll to position [536, 0]
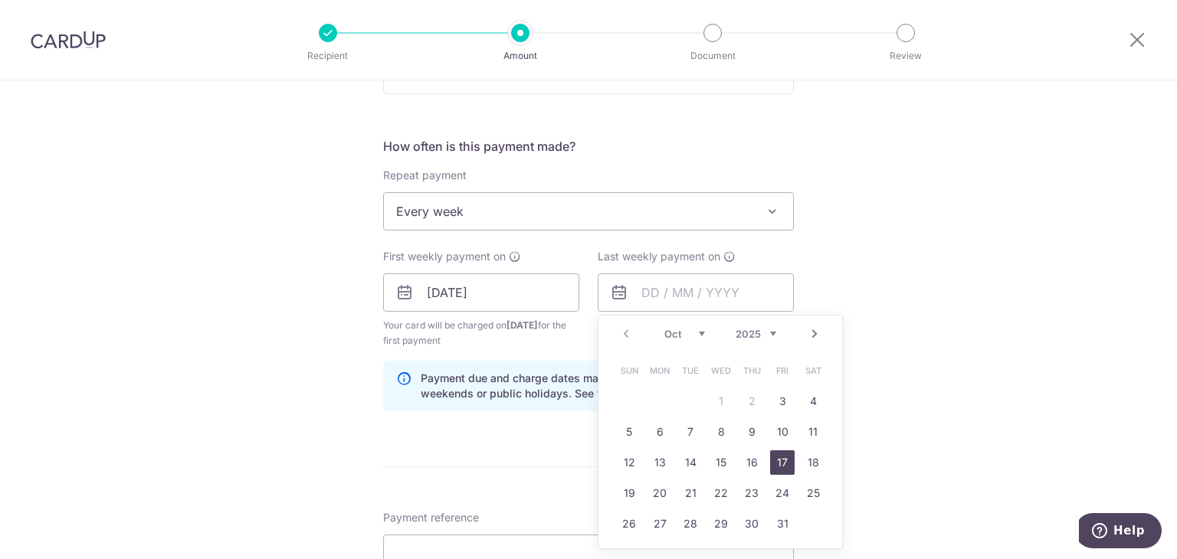
click at [777, 460] on link "17" at bounding box center [782, 462] width 25 height 25
type input "[DATE]"
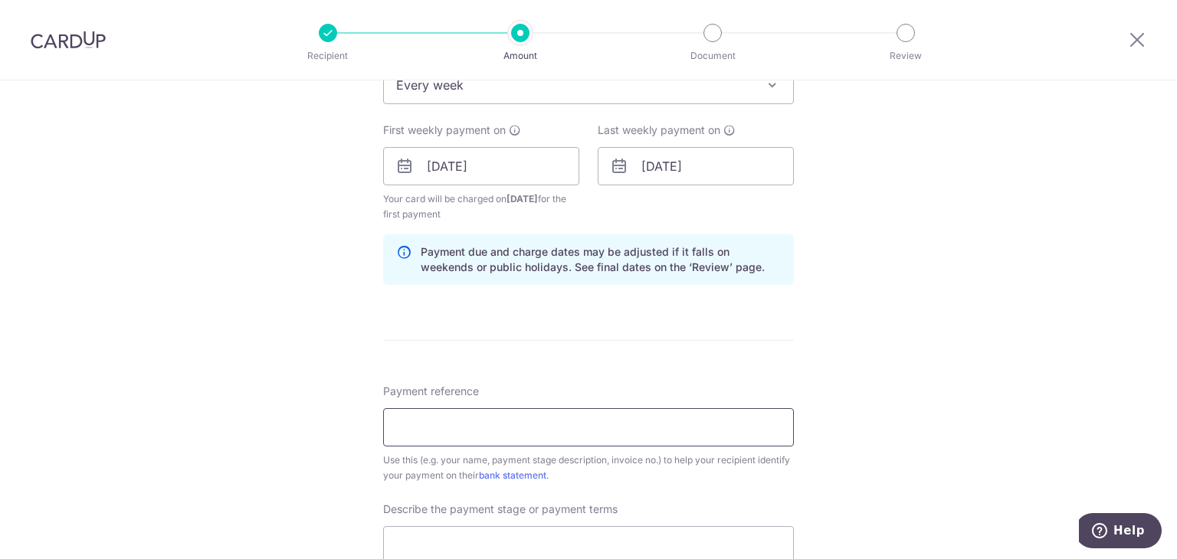
scroll to position [689, 0]
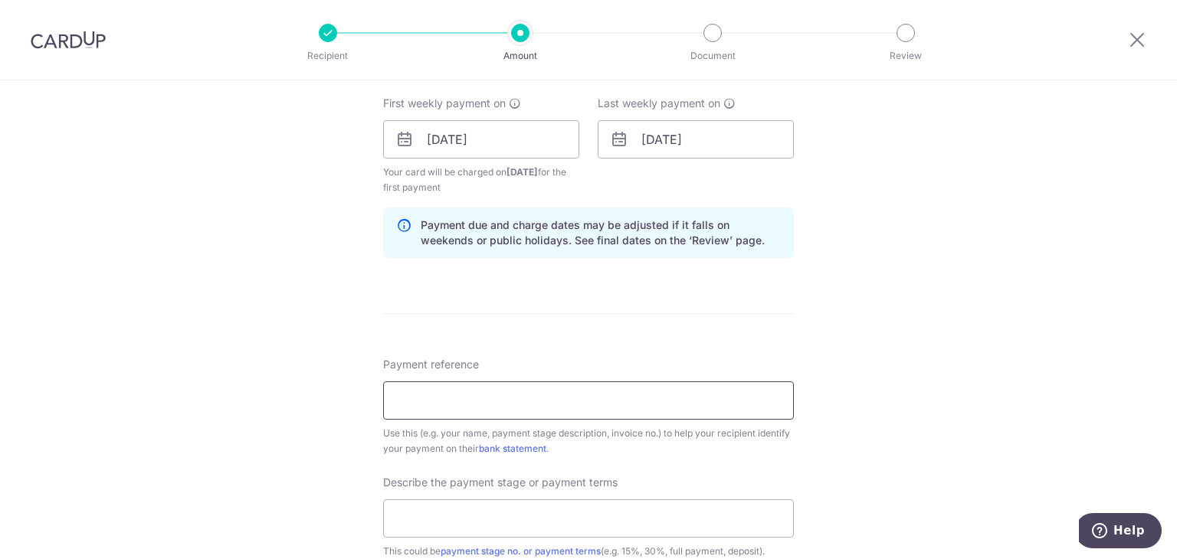
click at [449, 395] on input "Payment reference" at bounding box center [588, 400] width 411 height 38
type input "25 coco palms 11-48"
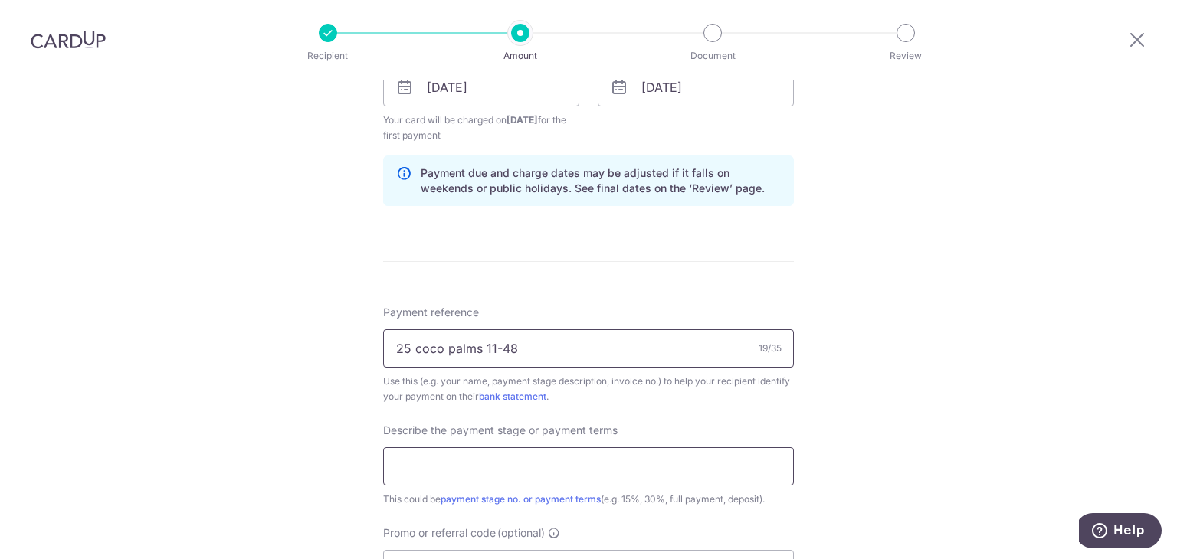
scroll to position [766, 0]
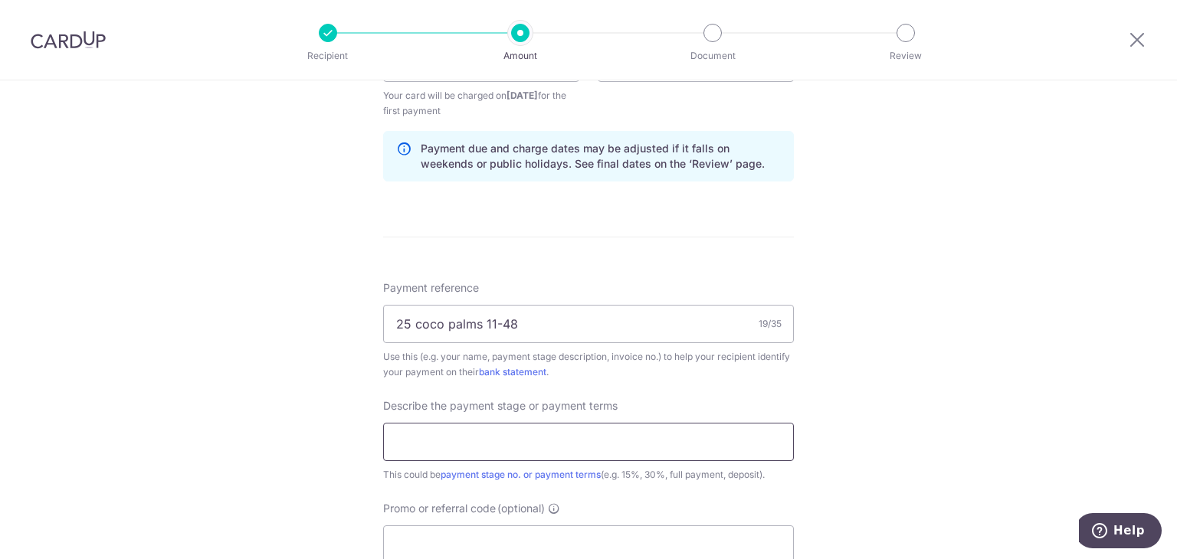
click at [470, 437] on input "text" at bounding box center [588, 442] width 411 height 38
type input "payment 3 - 40% VO4"
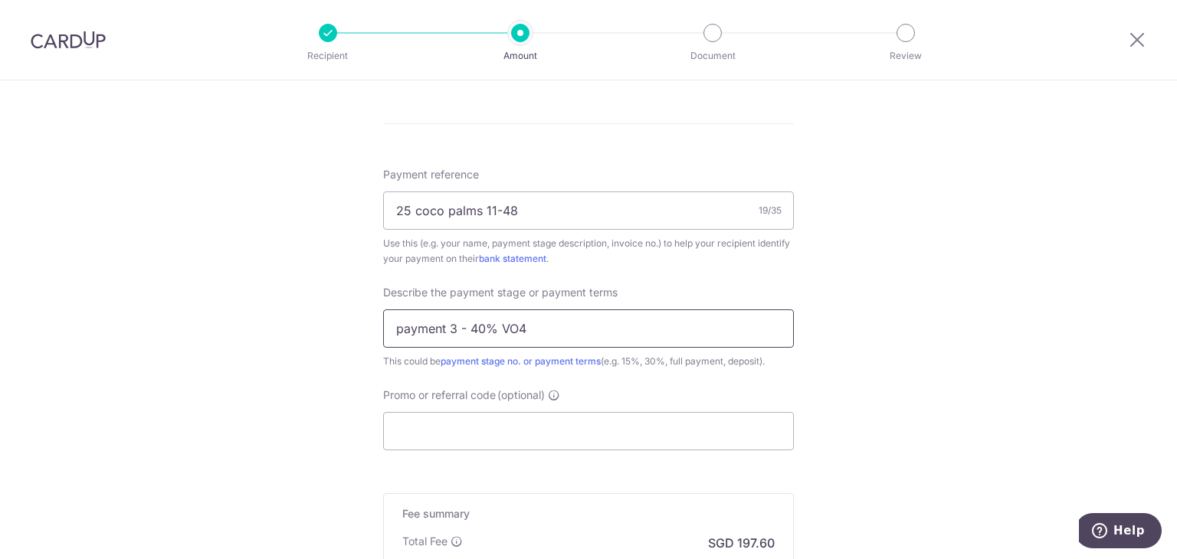
scroll to position [919, 0]
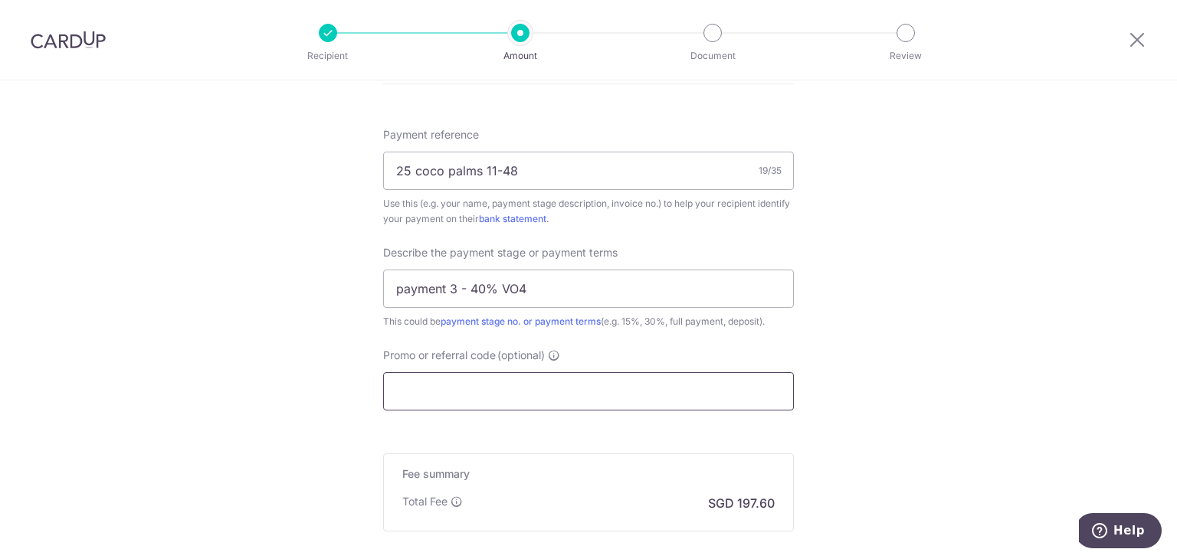
click at [489, 390] on input "Promo or referral code (optional)" at bounding box center [588, 391] width 411 height 38
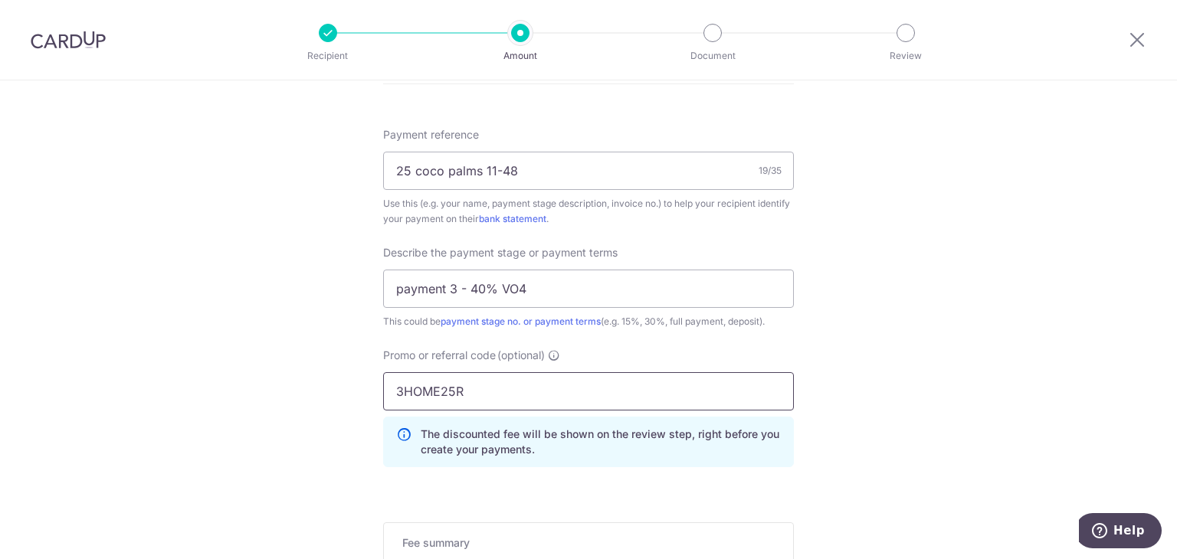
type input "3HOME25R"
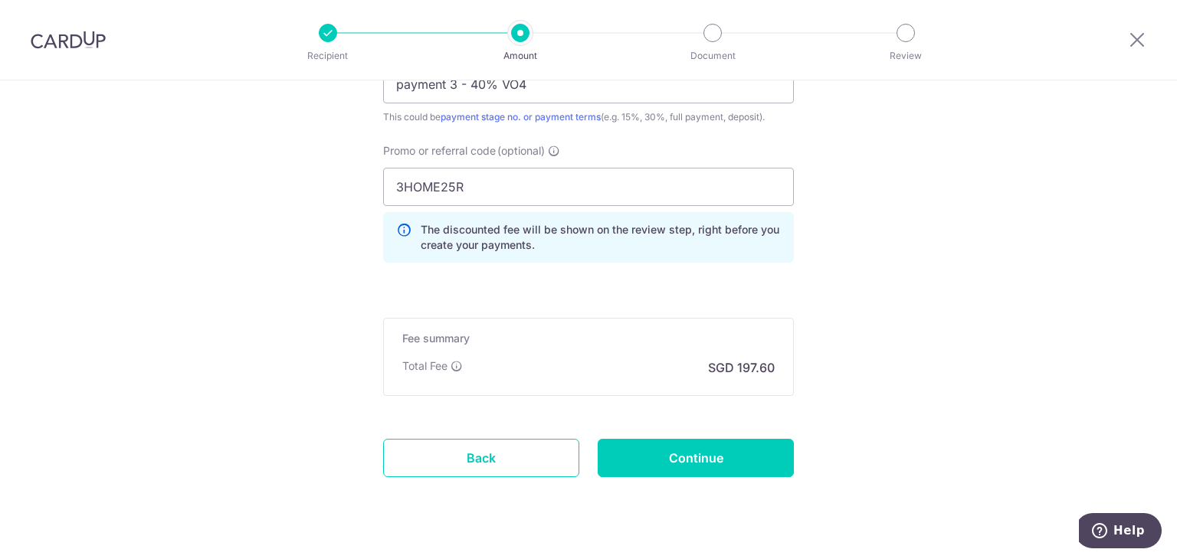
scroll to position [1149, 0]
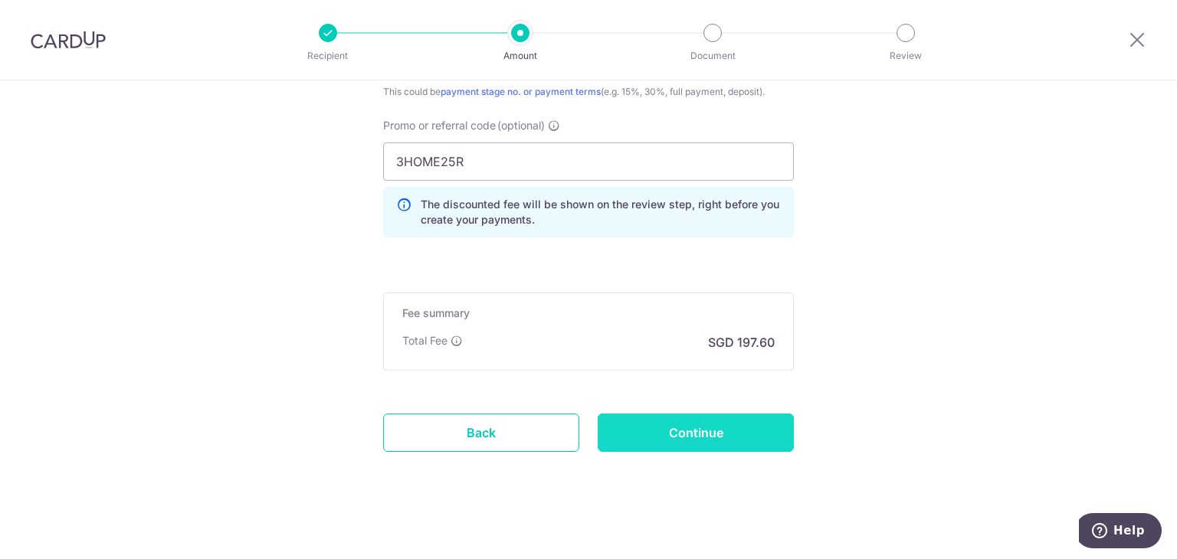
click at [674, 428] on input "Continue" at bounding box center [696, 433] width 196 height 38
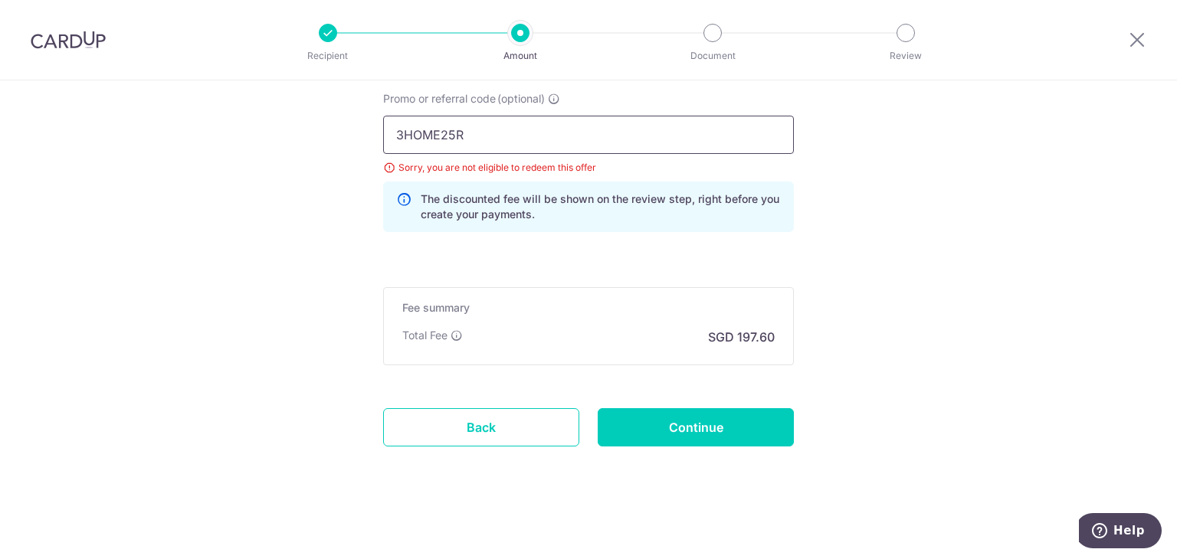
drag, startPoint x: 579, startPoint y: 140, endPoint x: 182, endPoint y: 130, distance: 397.7
type input "RENO25ONE"
drag, startPoint x: 182, startPoint y: 130, endPoint x: 892, endPoint y: 549, distance: 824.5
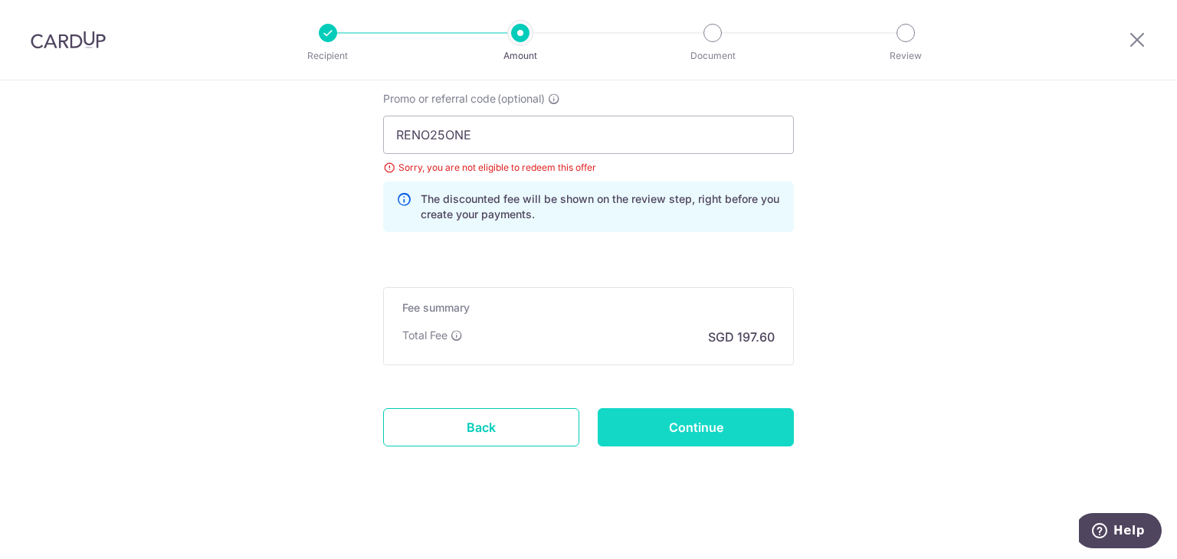
click at [674, 408] on input "Continue" at bounding box center [696, 427] width 196 height 38
click at [1141, 47] on icon at bounding box center [1137, 39] width 18 height 19
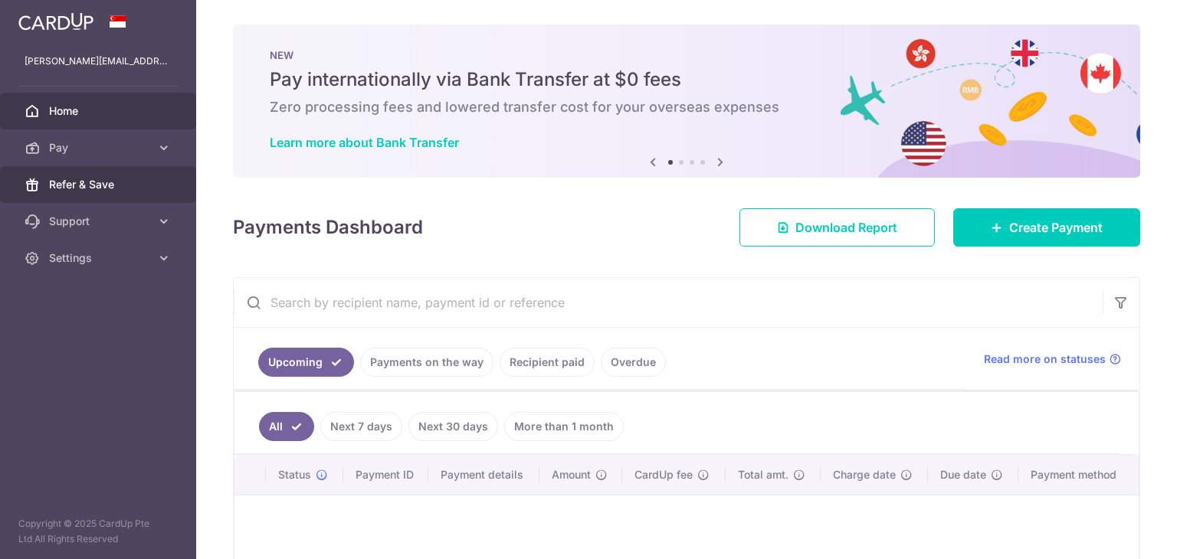
click at [143, 181] on span "Refer & Save" at bounding box center [99, 184] width 101 height 15
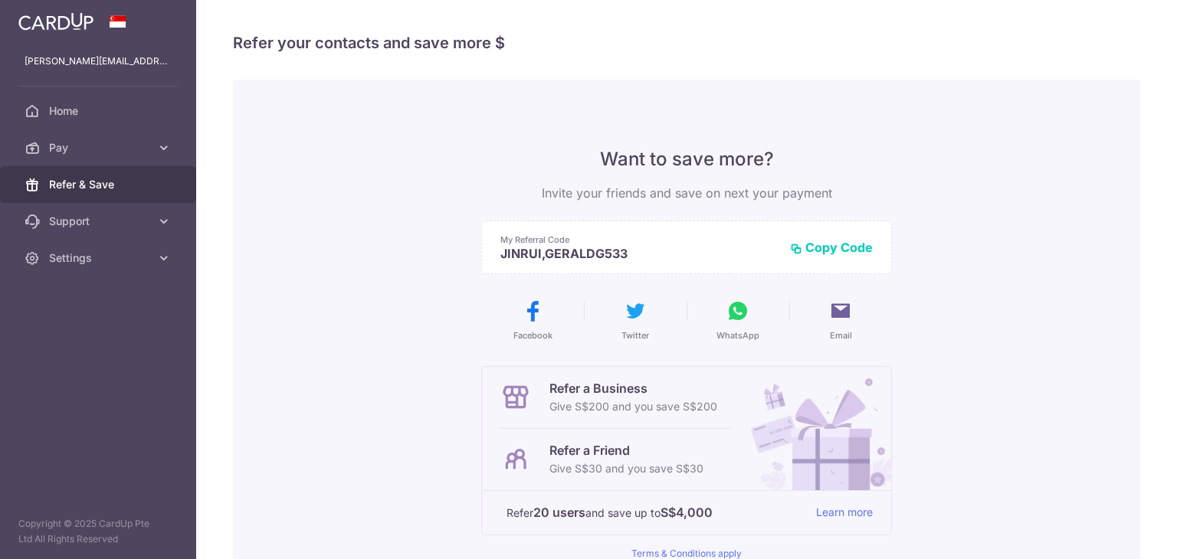
click at [816, 247] on button "Copy Code" at bounding box center [831, 247] width 83 height 15
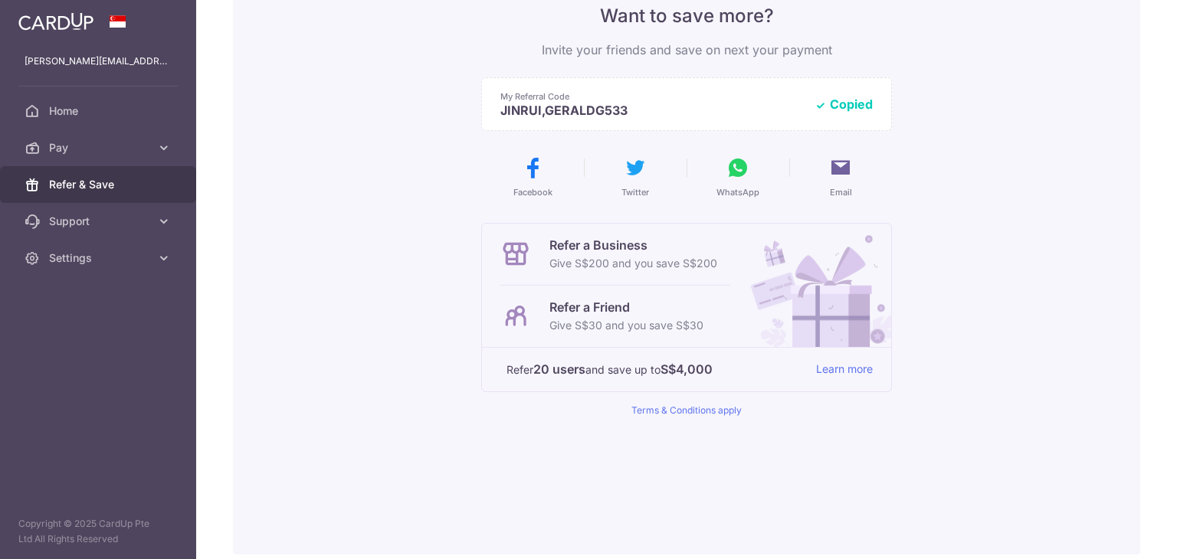
scroll to position [153, 0]
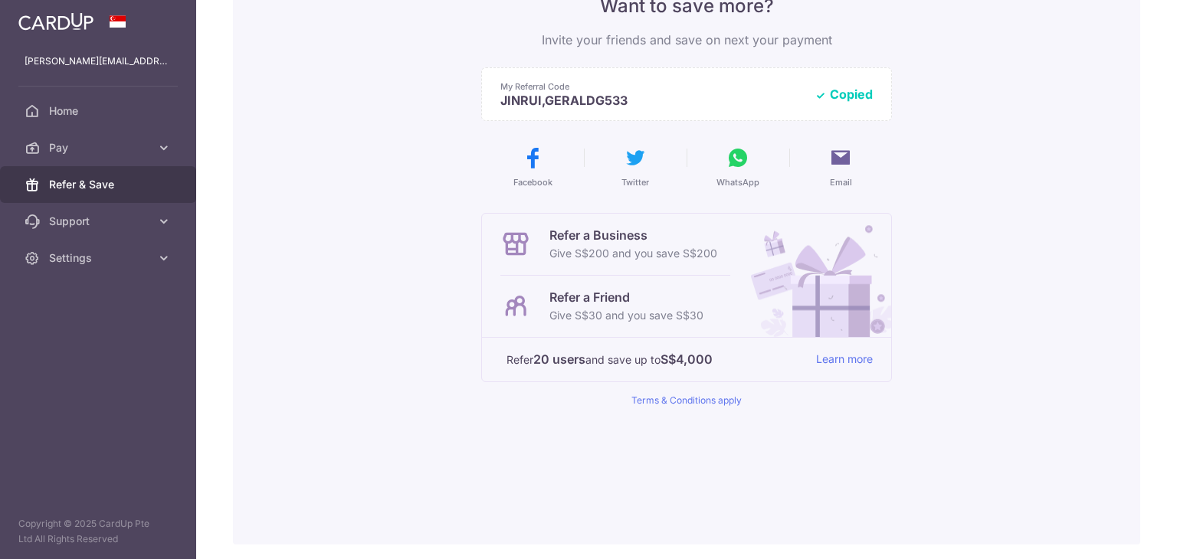
click at [668, 247] on p "Give S$200 and you save S$200" at bounding box center [633, 253] width 168 height 18
click at [650, 303] on p "Refer a Friend" at bounding box center [626, 297] width 154 height 18
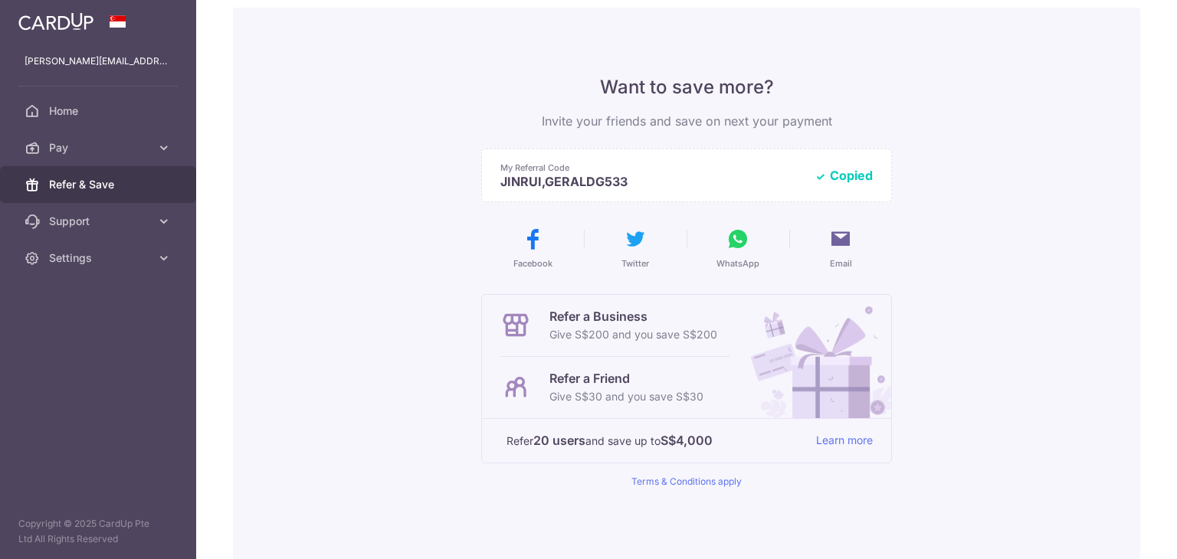
scroll to position [0, 0]
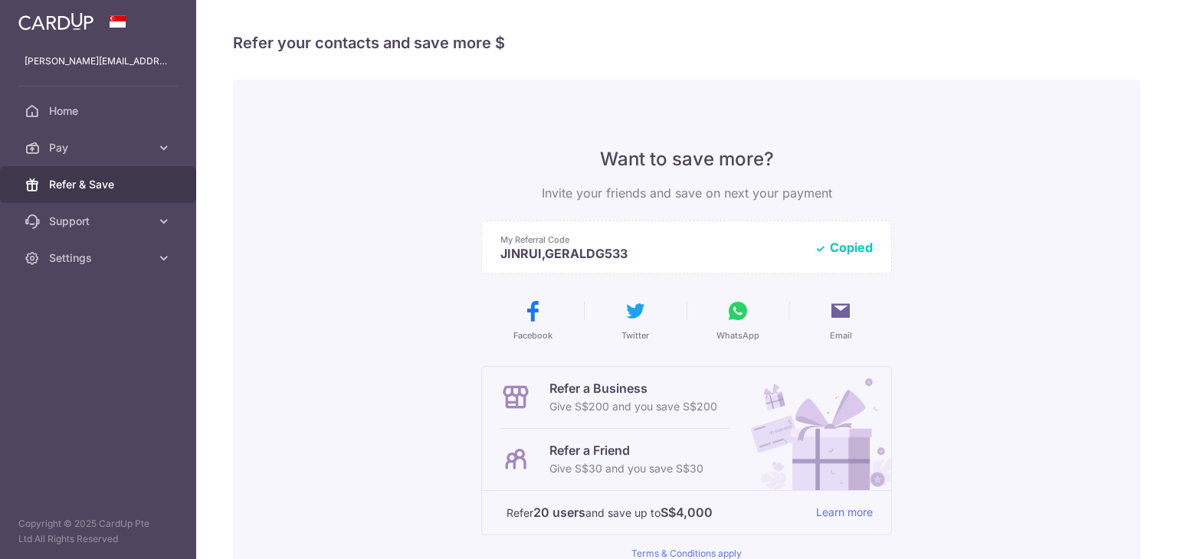
click at [735, 319] on icon at bounding box center [737, 311] width 25 height 25
click at [830, 319] on icon at bounding box center [840, 311] width 25 height 25
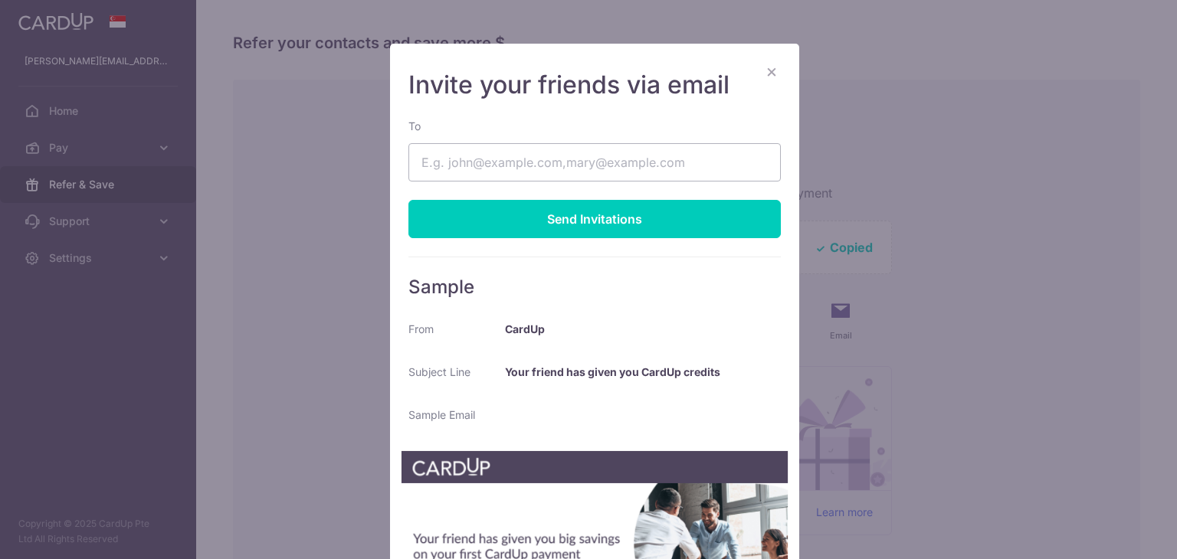
click at [766, 70] on button "×" at bounding box center [771, 71] width 18 height 18
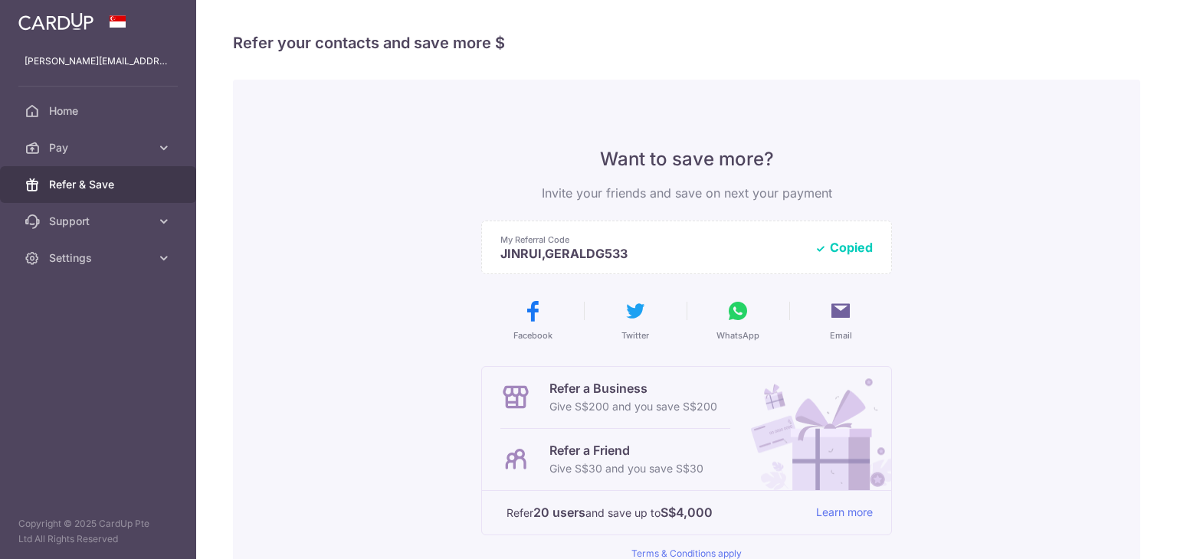
click at [738, 328] on button "WhatsApp" at bounding box center [737, 320] width 90 height 43
click at [109, 154] on span "Pay" at bounding box center [99, 147] width 101 height 15
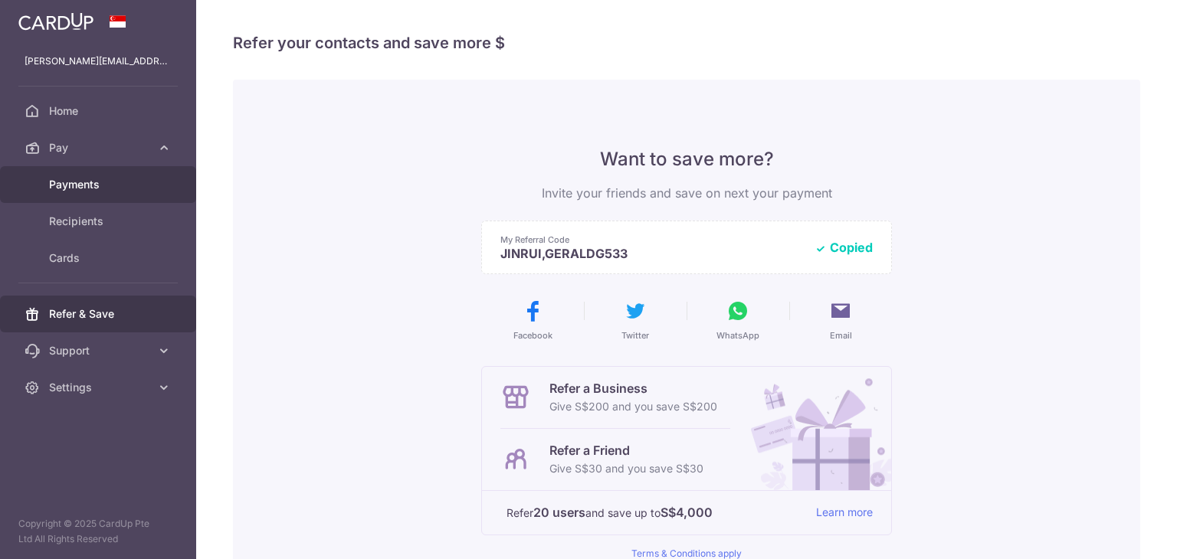
click at [93, 193] on link "Payments" at bounding box center [98, 184] width 196 height 37
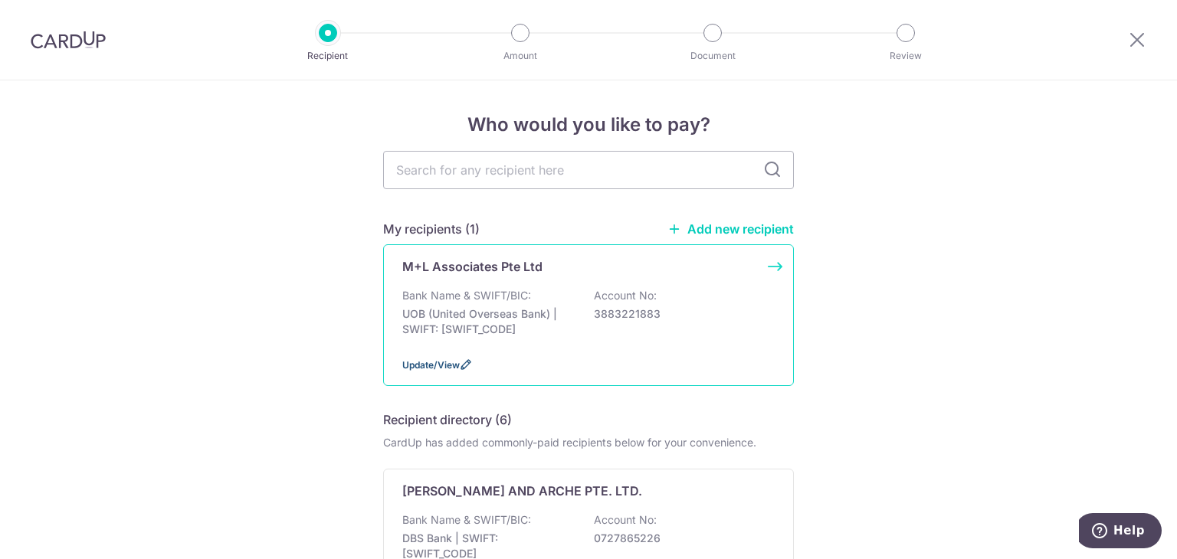
click at [432, 366] on span "Update/View" at bounding box center [430, 364] width 57 height 11
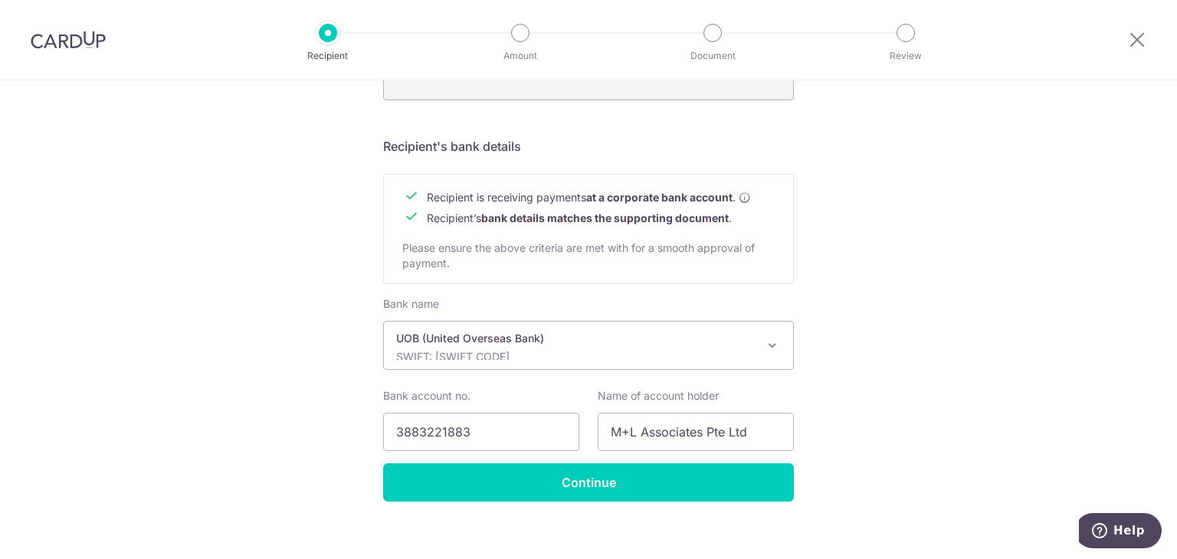
scroll to position [651, 0]
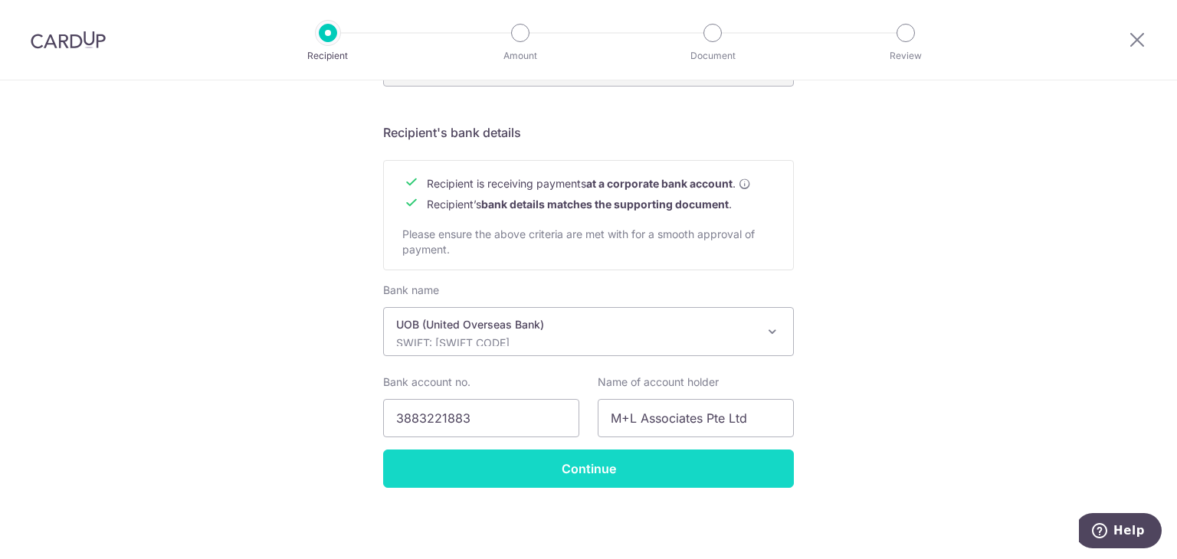
click at [639, 473] on input "Continue" at bounding box center [588, 469] width 411 height 38
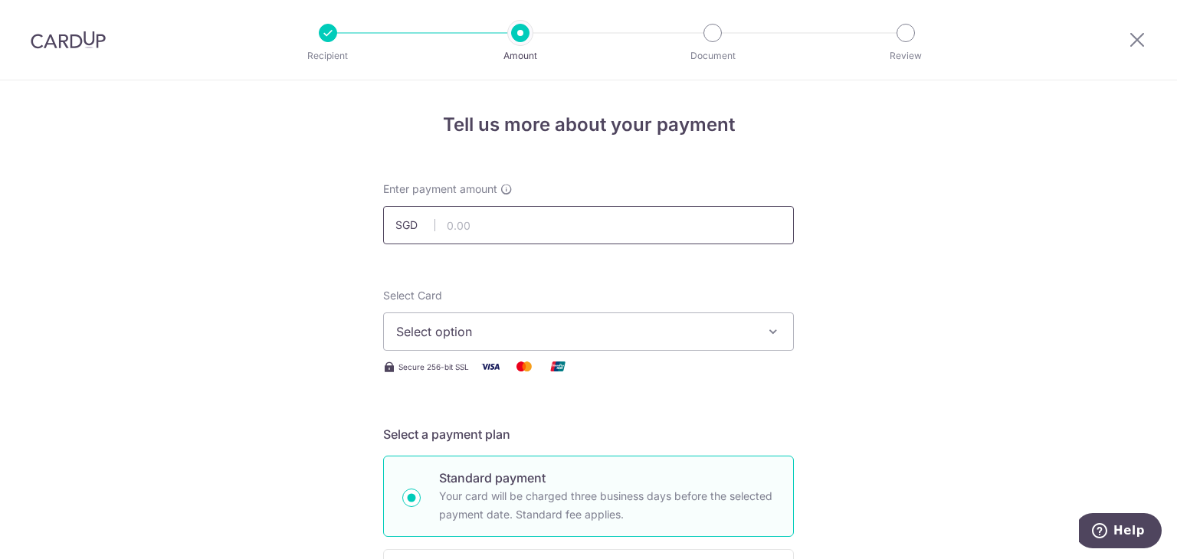
click at [595, 222] on input "text" at bounding box center [588, 225] width 411 height 38
type input "22,800.00"
click at [653, 332] on span "Select option" at bounding box center [574, 331] width 357 height 18
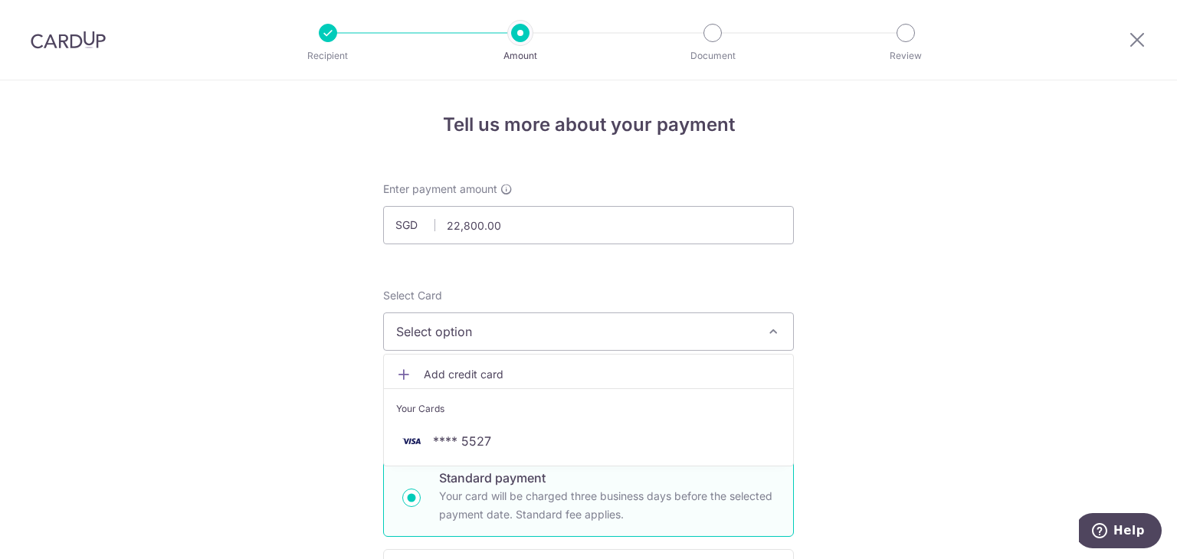
click at [527, 417] on li "Your Cards" at bounding box center [588, 405] width 409 height 34
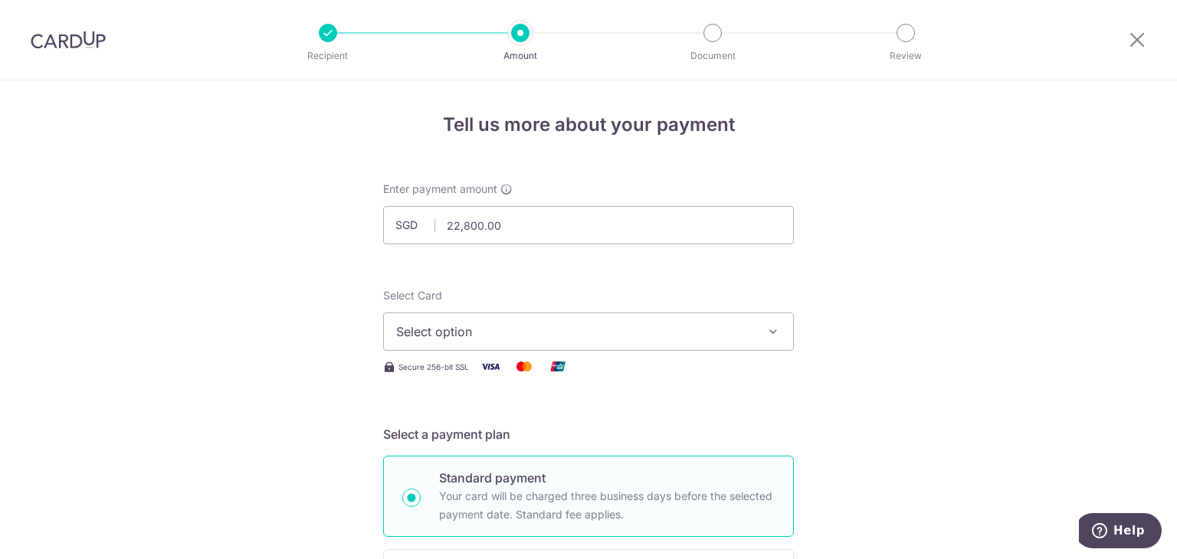
click at [475, 336] on span "Select option" at bounding box center [574, 331] width 357 height 18
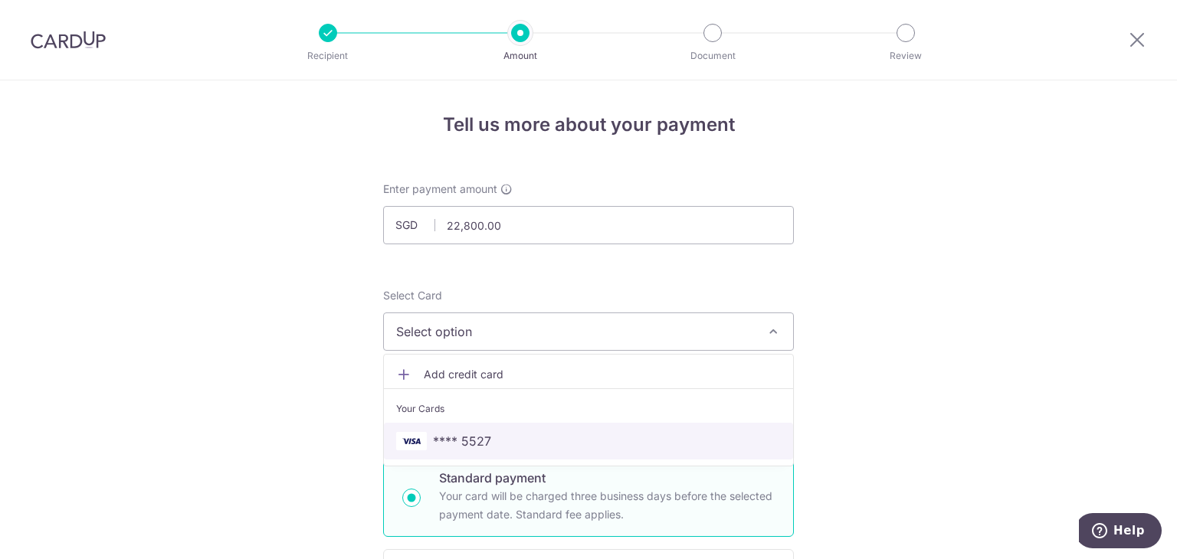
click at [433, 448] on span "**** 5527" at bounding box center [462, 441] width 58 height 18
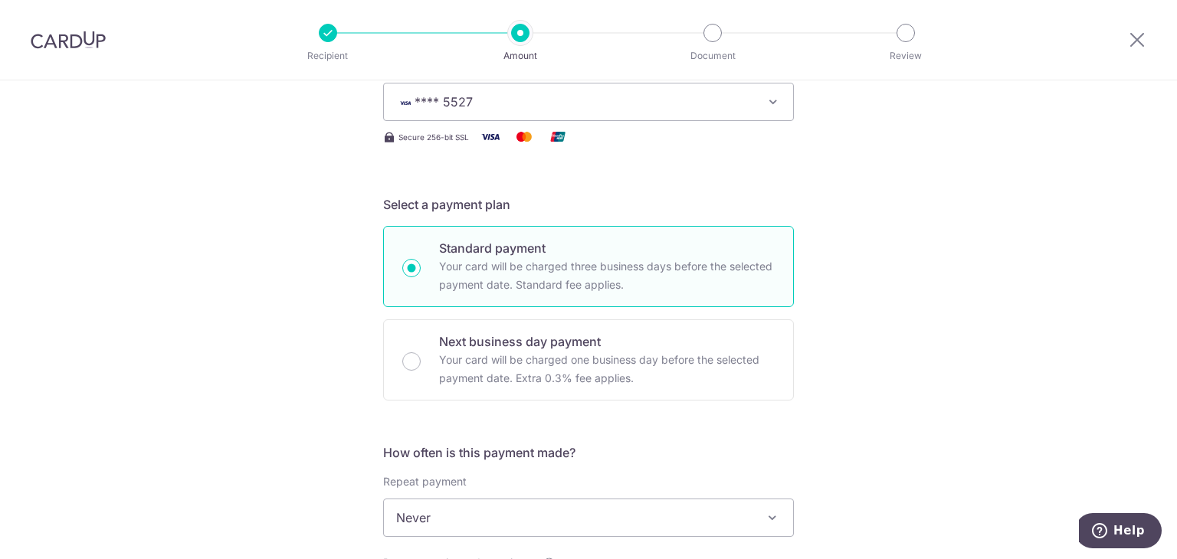
scroll to position [306, 0]
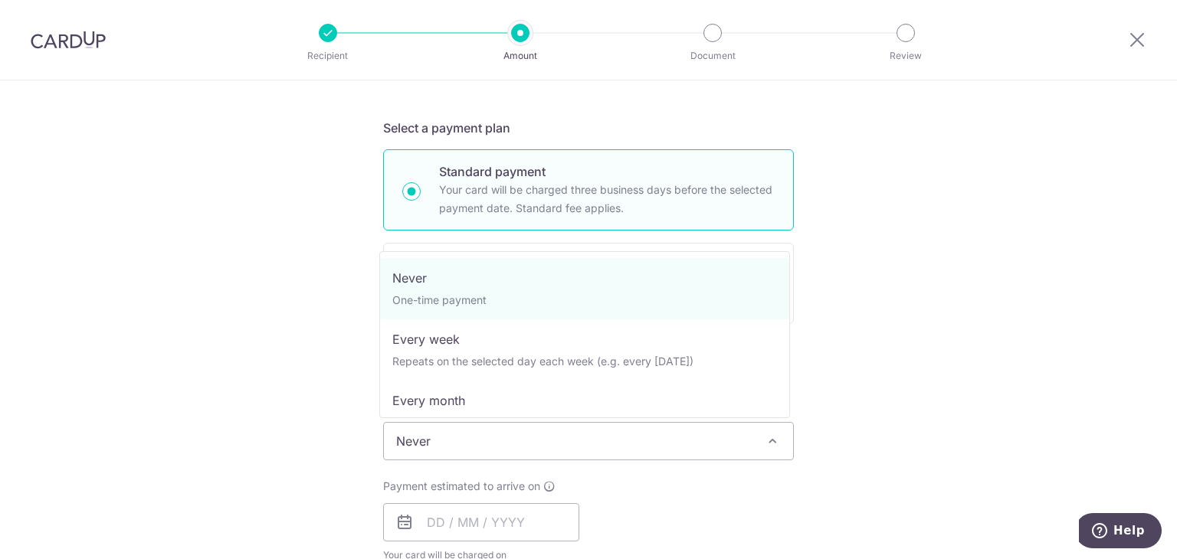
click at [469, 444] on span "Never" at bounding box center [588, 441] width 409 height 37
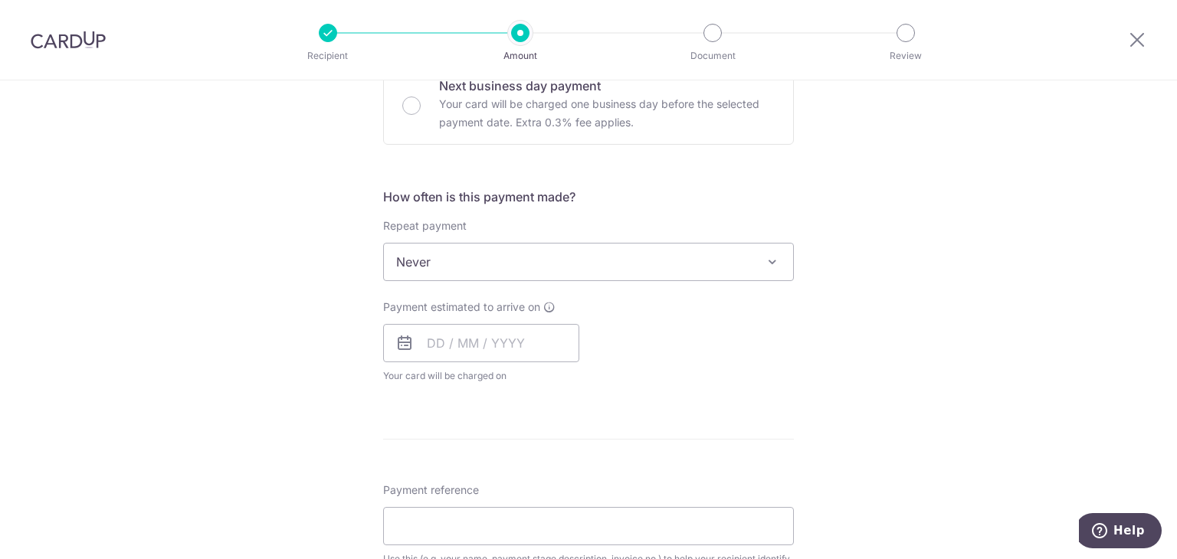
scroll to position [536, 0]
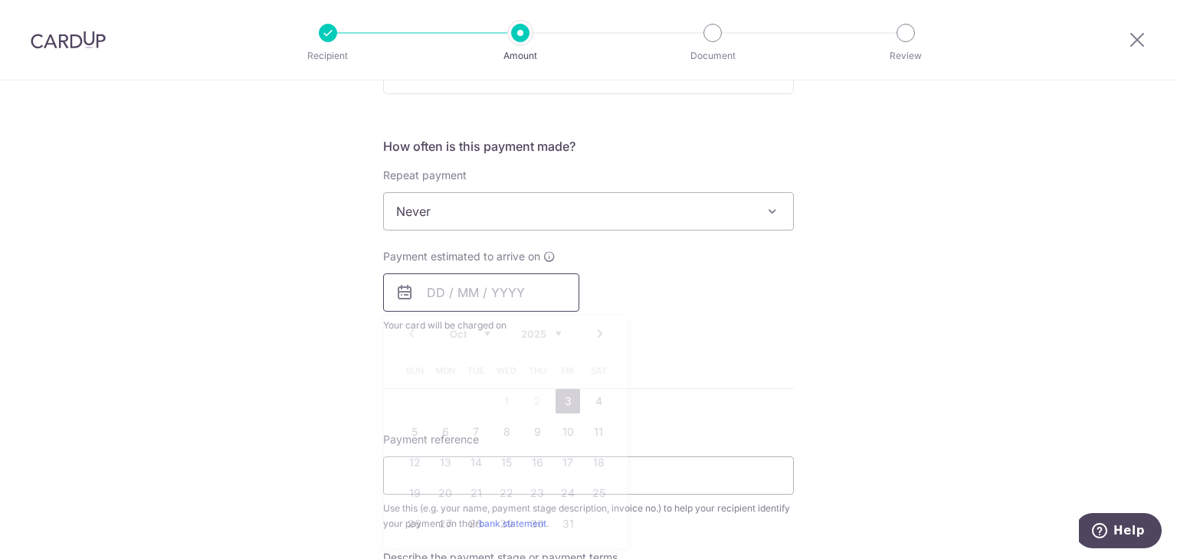
click at [481, 286] on input "text" at bounding box center [481, 292] width 196 height 38
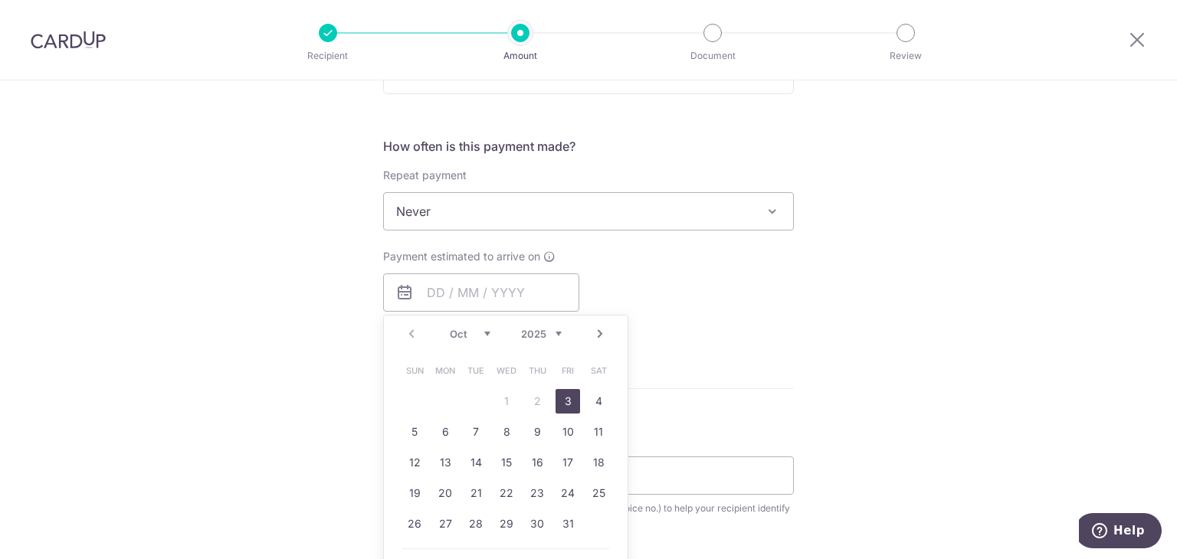
click at [567, 395] on link "3" at bounding box center [567, 401] width 25 height 25
type input "[DATE]"
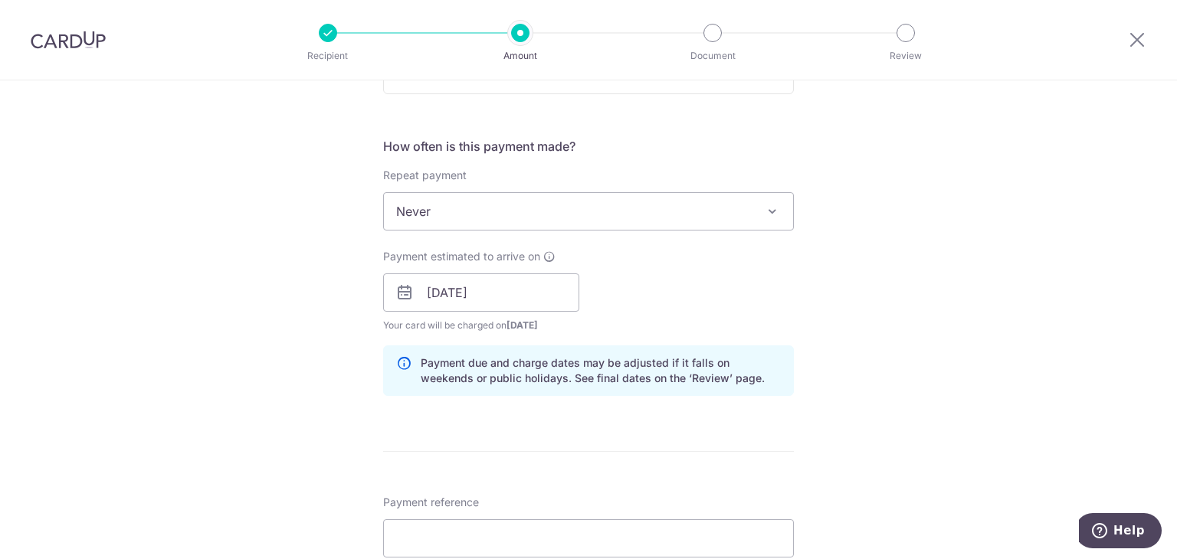
click at [736, 324] on div "Payment estimated to arrive on [DATE] Prev Next Oct Nov [DATE] 2026 2027 2028 2…" at bounding box center [588, 291] width 429 height 84
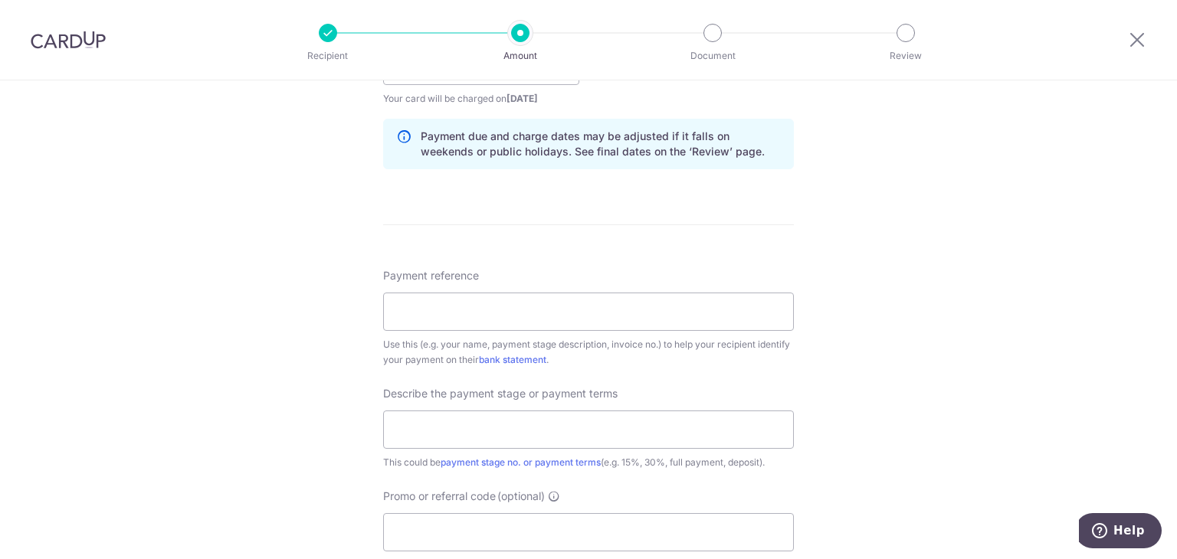
scroll to position [766, 0]
click at [487, 316] on input "Payment reference" at bounding box center [588, 309] width 411 height 38
type input "25 coco palms 11-48"
click at [467, 426] on input "text" at bounding box center [588, 427] width 411 height 38
type input "payment 3 - 40% VO4"
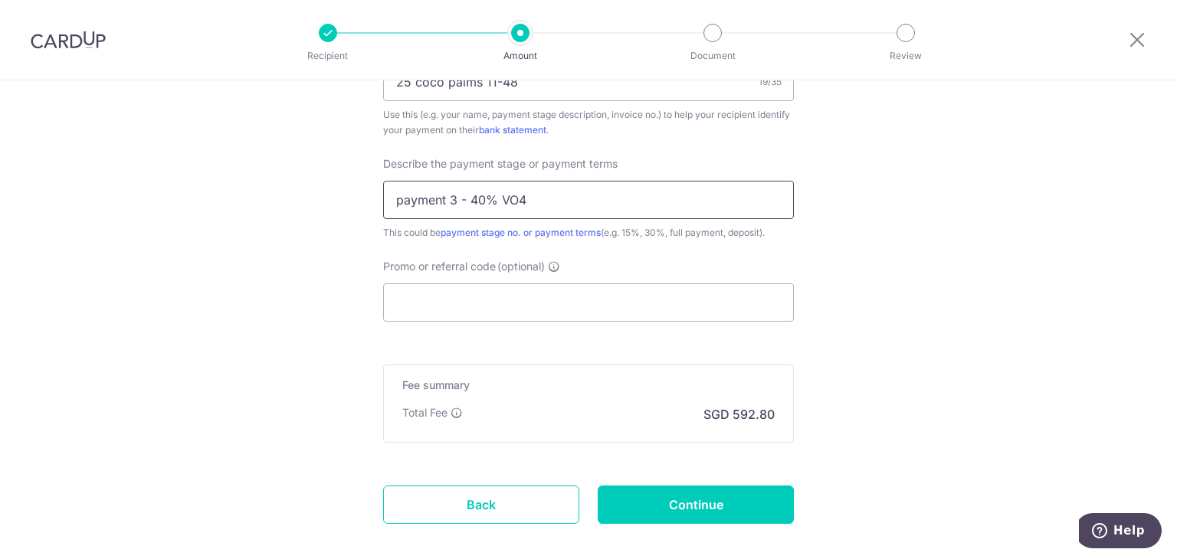
scroll to position [996, 0]
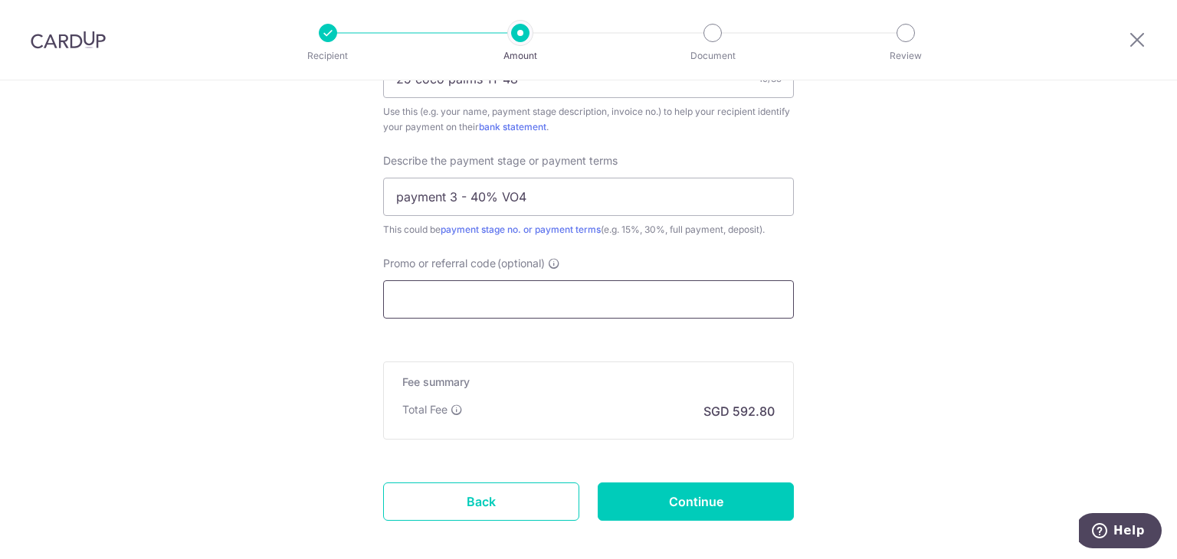
click at [512, 283] on input "Promo or referral code (optional)" at bounding box center [588, 299] width 411 height 38
click at [511, 284] on input "Promo or referral code (optional)" at bounding box center [588, 299] width 411 height 38
click at [512, 284] on input "Promo or referral code (optional)" at bounding box center [588, 299] width 411 height 38
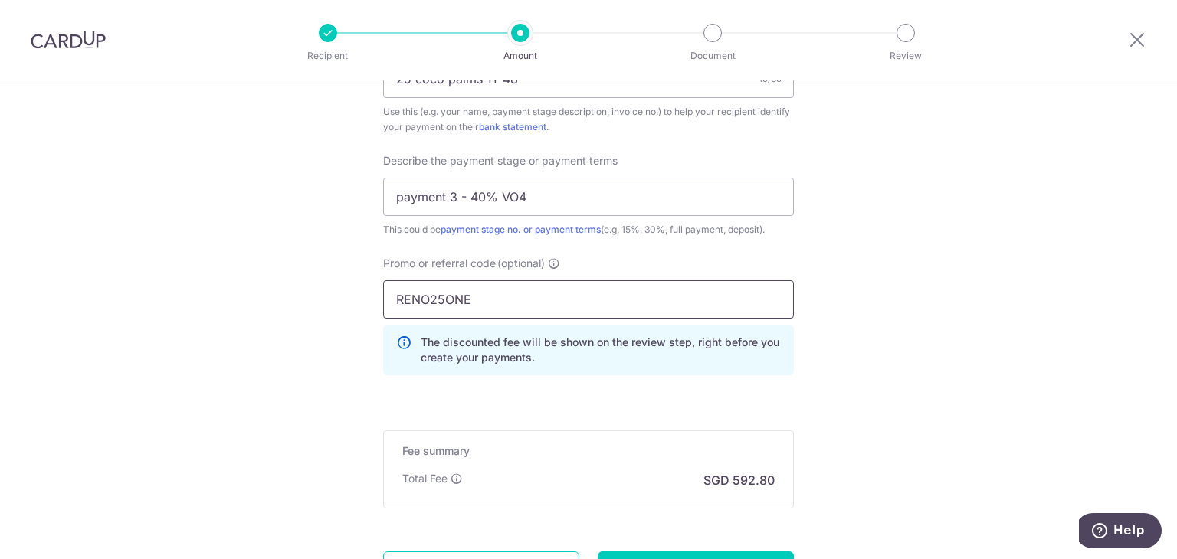
type input "RENO25ONE"
drag, startPoint x: 1026, startPoint y: 417, endPoint x: 699, endPoint y: 391, distance: 328.9
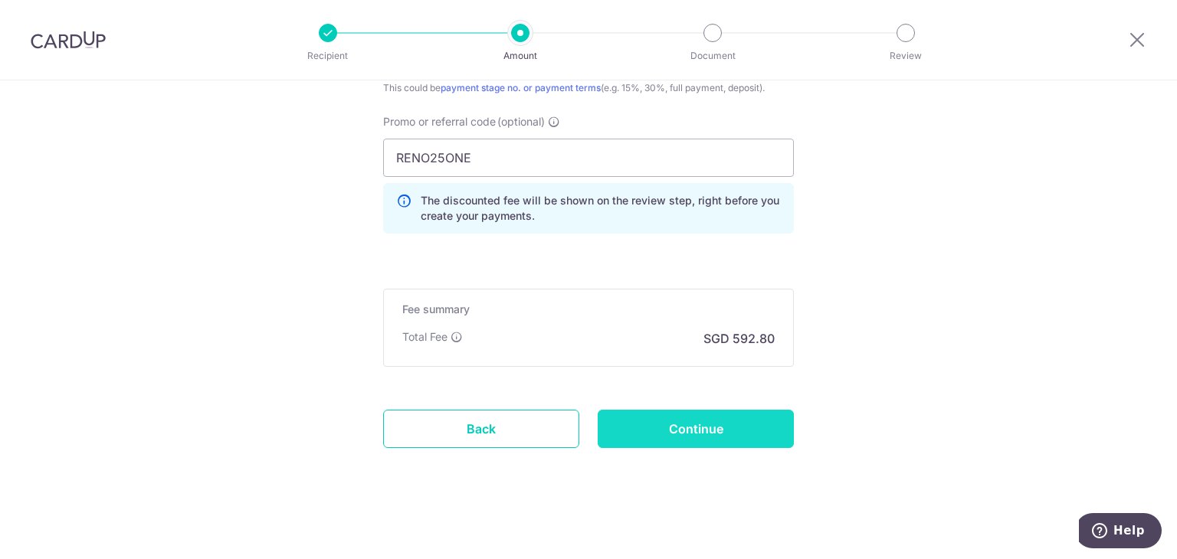
scroll to position [1139, 0]
click at [630, 421] on input "Continue" at bounding box center [696, 427] width 196 height 38
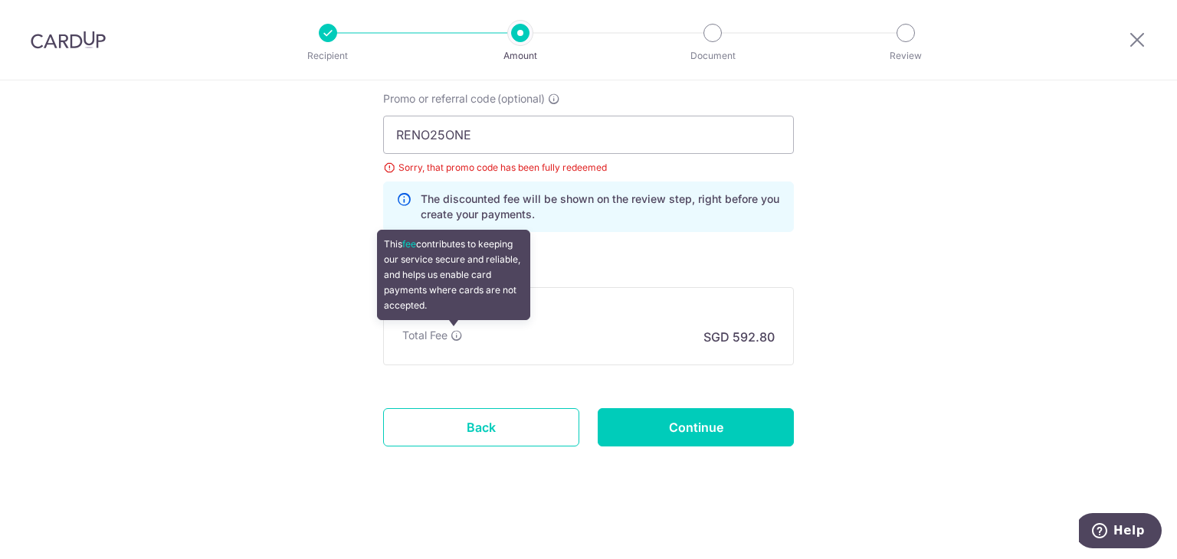
click at [456, 332] on icon at bounding box center [456, 335] width 12 height 12
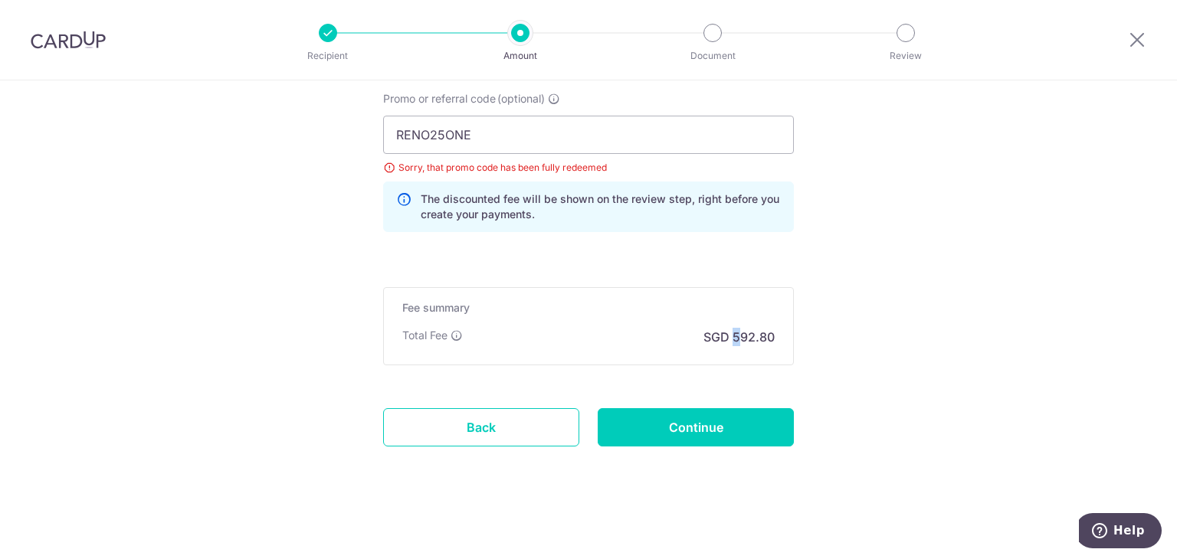
drag, startPoint x: 732, startPoint y: 337, endPoint x: 753, endPoint y: 340, distance: 20.9
click at [735, 338] on p "SGD 592.80" at bounding box center [738, 337] width 71 height 18
click at [757, 342] on p "SGD 592.80" at bounding box center [738, 337] width 71 height 18
click at [773, 340] on div "Fee summary Base fee $ 592.80 Extend fee Next-day fee Total Fee SGD 592.80" at bounding box center [588, 326] width 411 height 78
